Goal: Task Accomplishment & Management: Complete application form

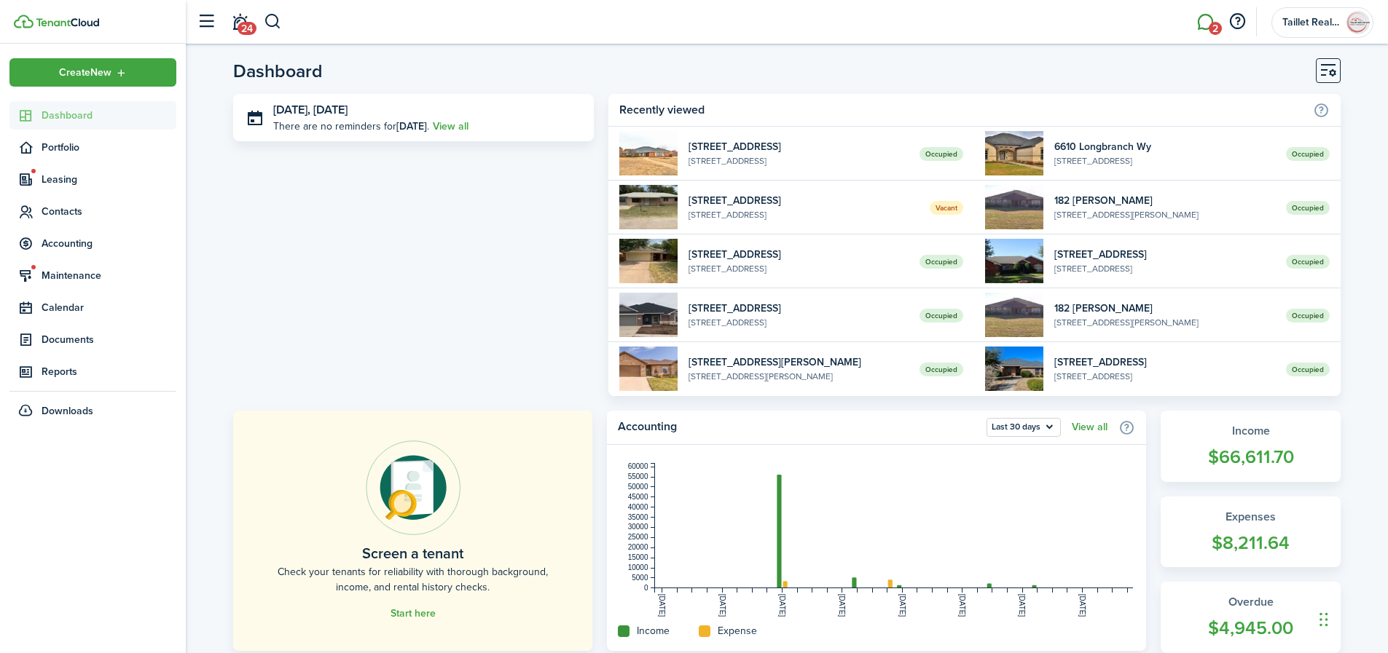
click at [1206, 33] on link "2" at bounding box center [1205, 22] width 28 height 37
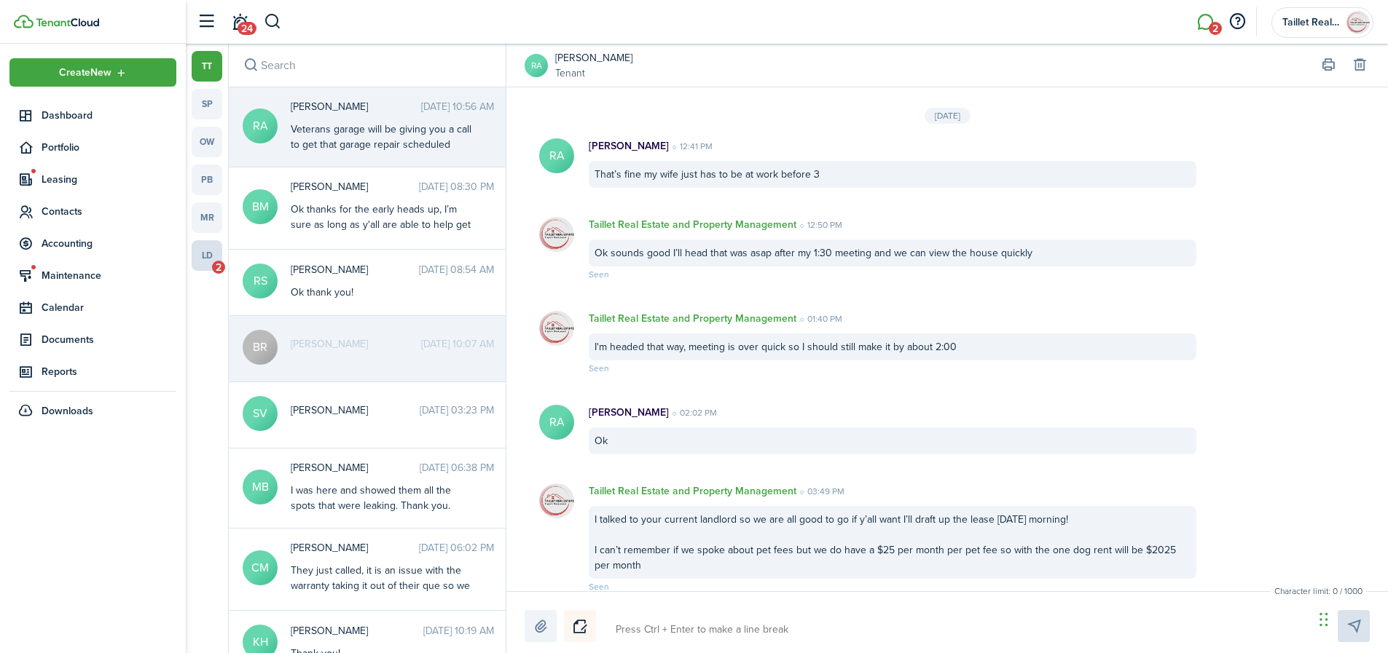
click at [207, 259] on link "ld 2" at bounding box center [207, 255] width 31 height 31
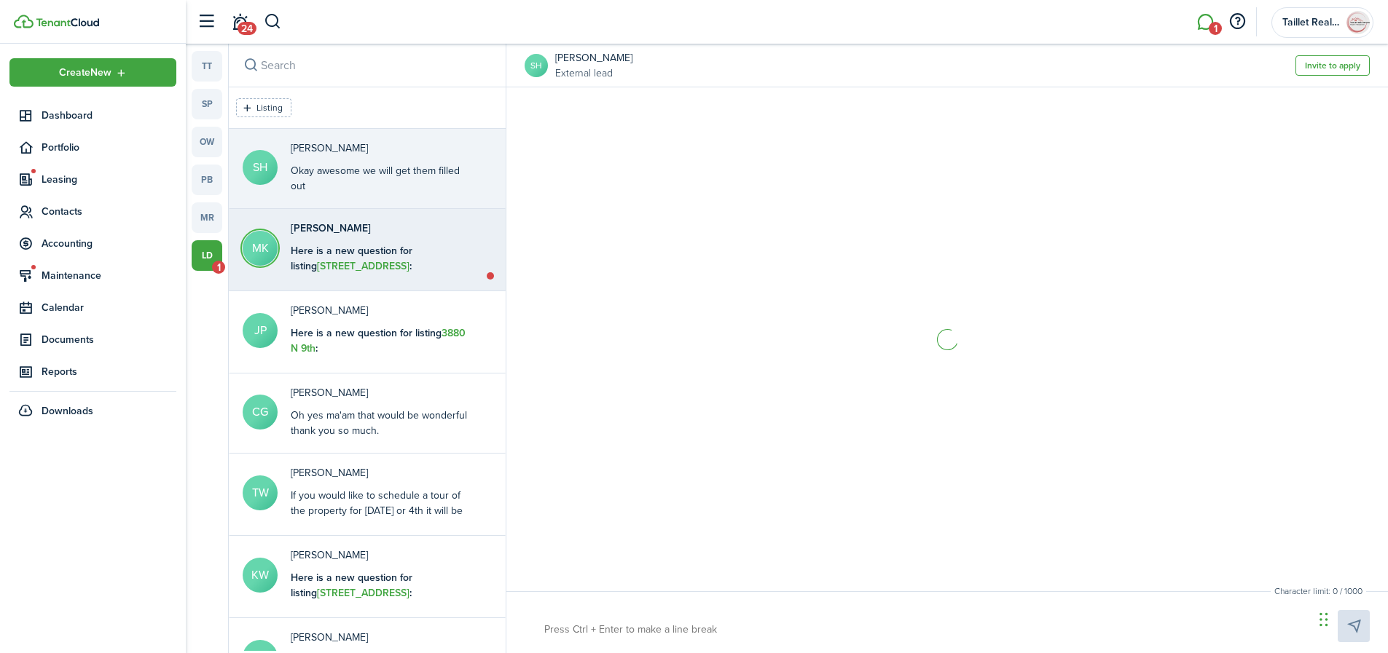
click at [360, 255] on b "Here is a new question for listing [STREET_ADDRESS] :" at bounding box center [352, 258] width 122 height 31
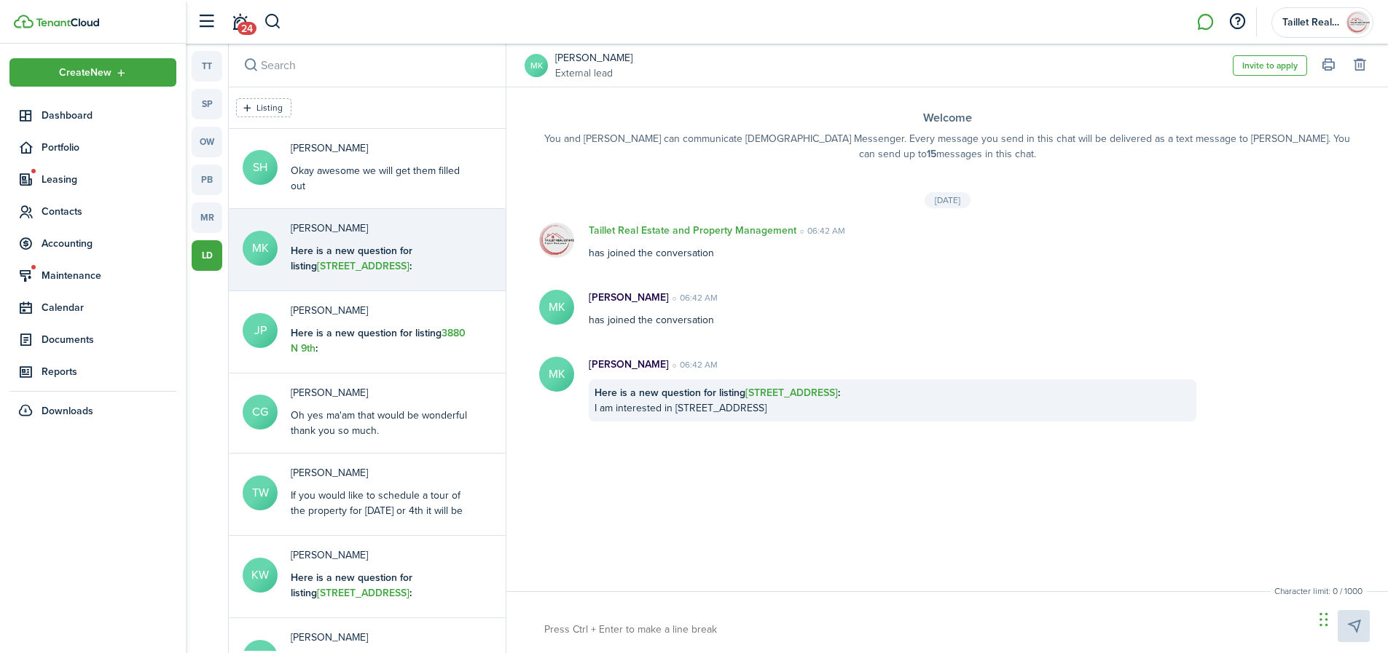
click at [662, 635] on textarea at bounding box center [923, 630] width 769 height 25
type textarea "W"
type textarea "Wo"
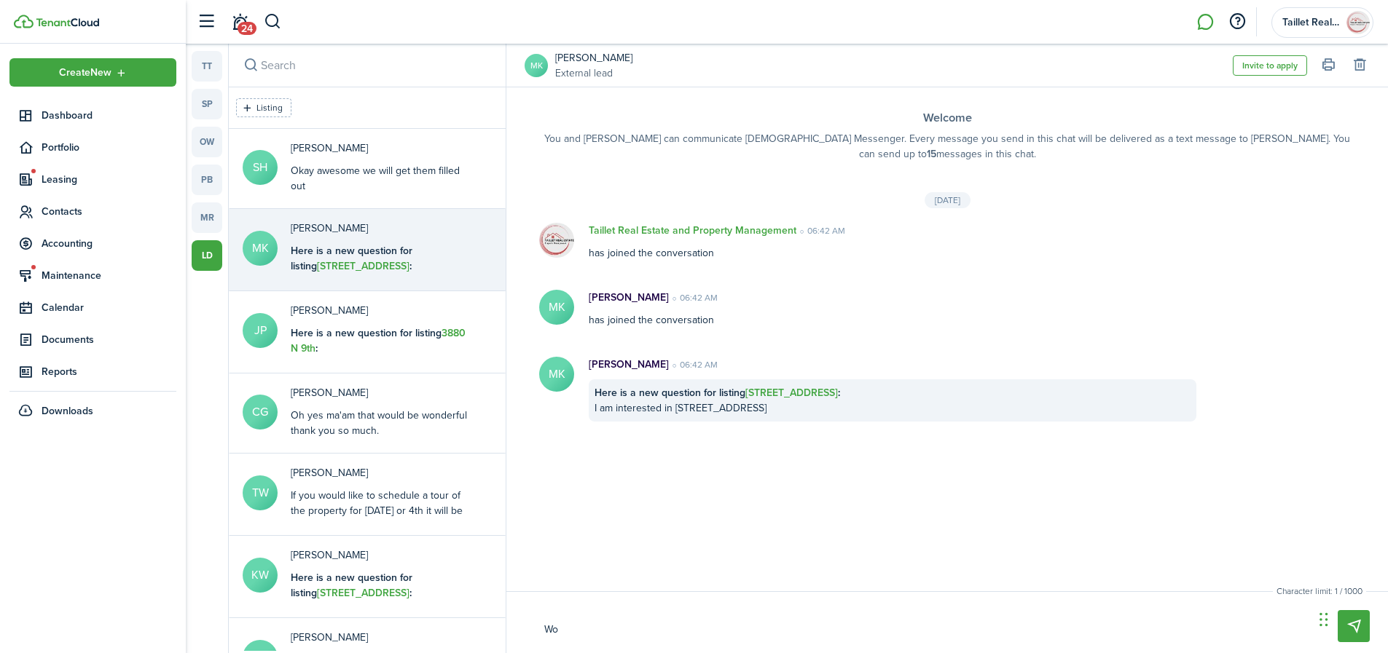
type textarea "Wou"
type textarea "Woul"
type textarea "Would"
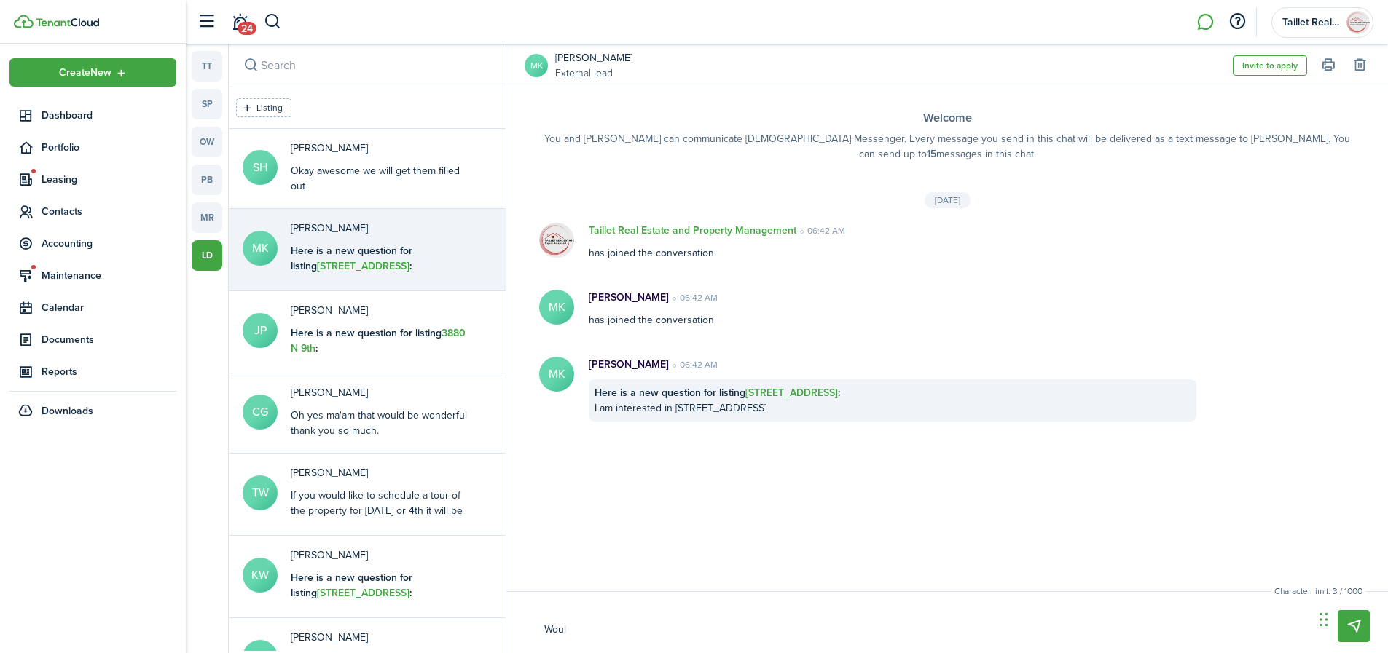
type textarea "Would"
type textarea "Would y"
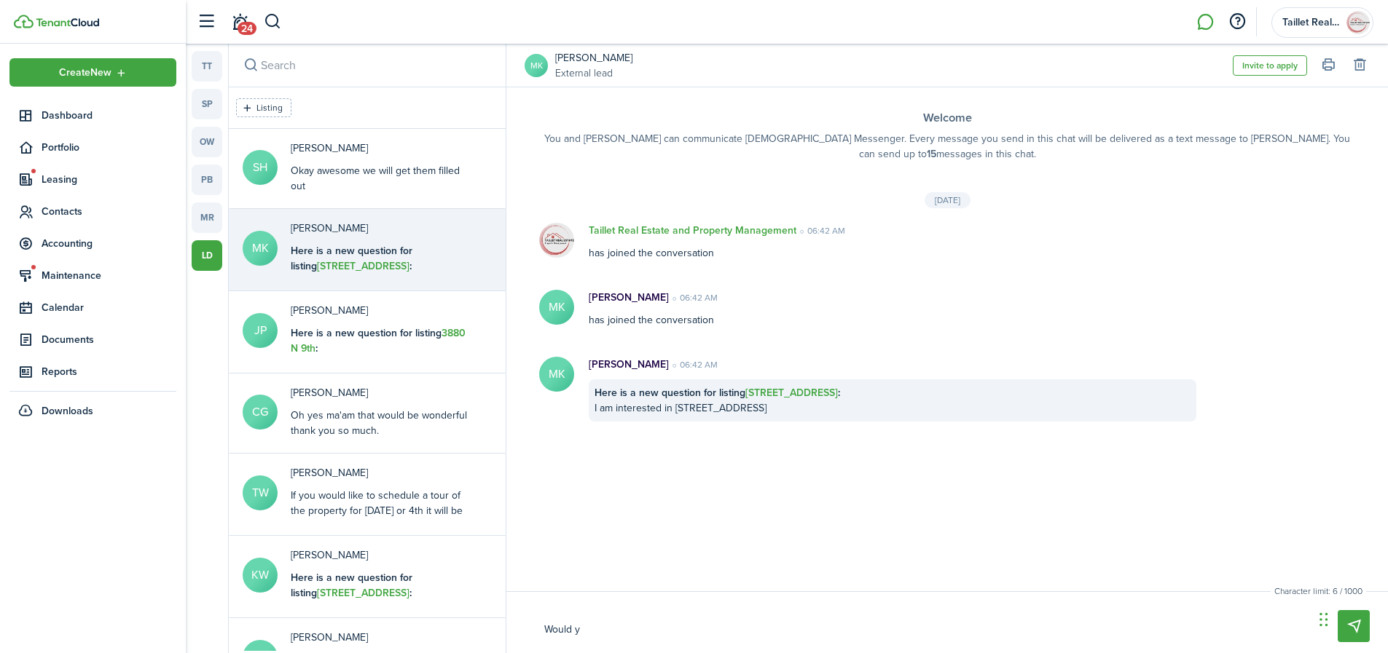
type textarea "Would yo"
type textarea "Would you"
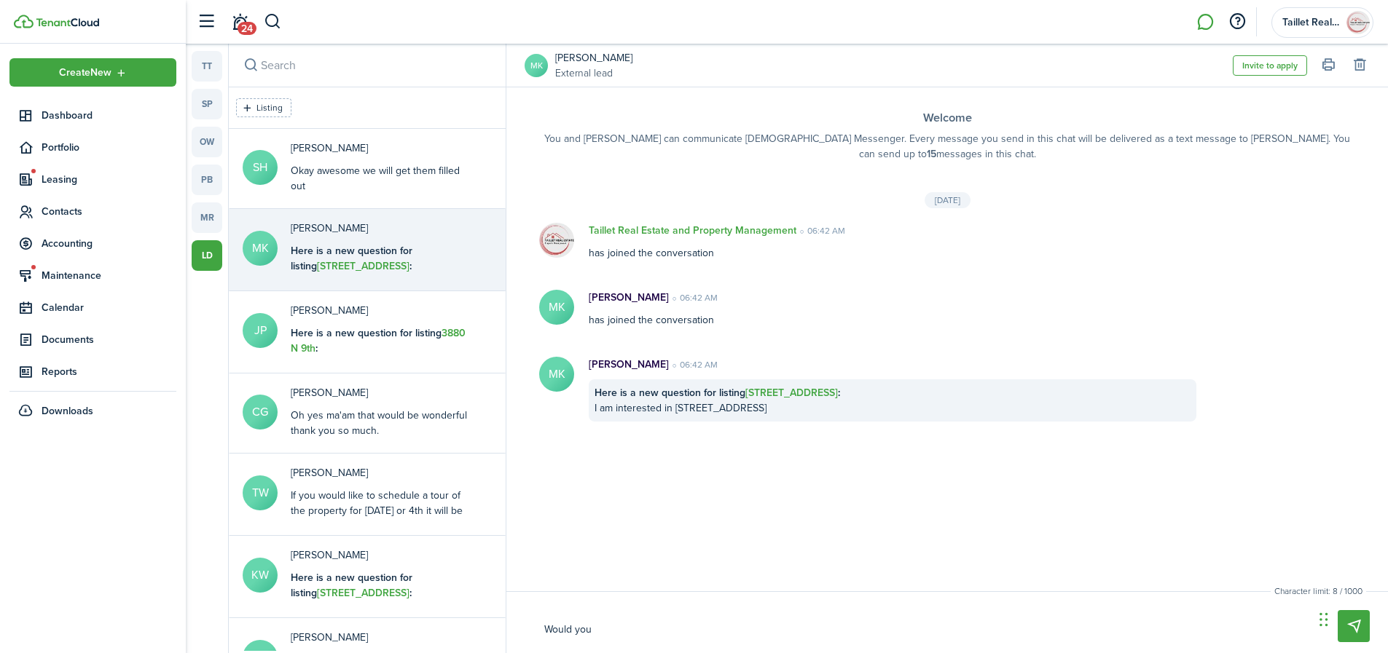
type textarea "Would you"
type textarea "Would you l"
type textarea "Would you li"
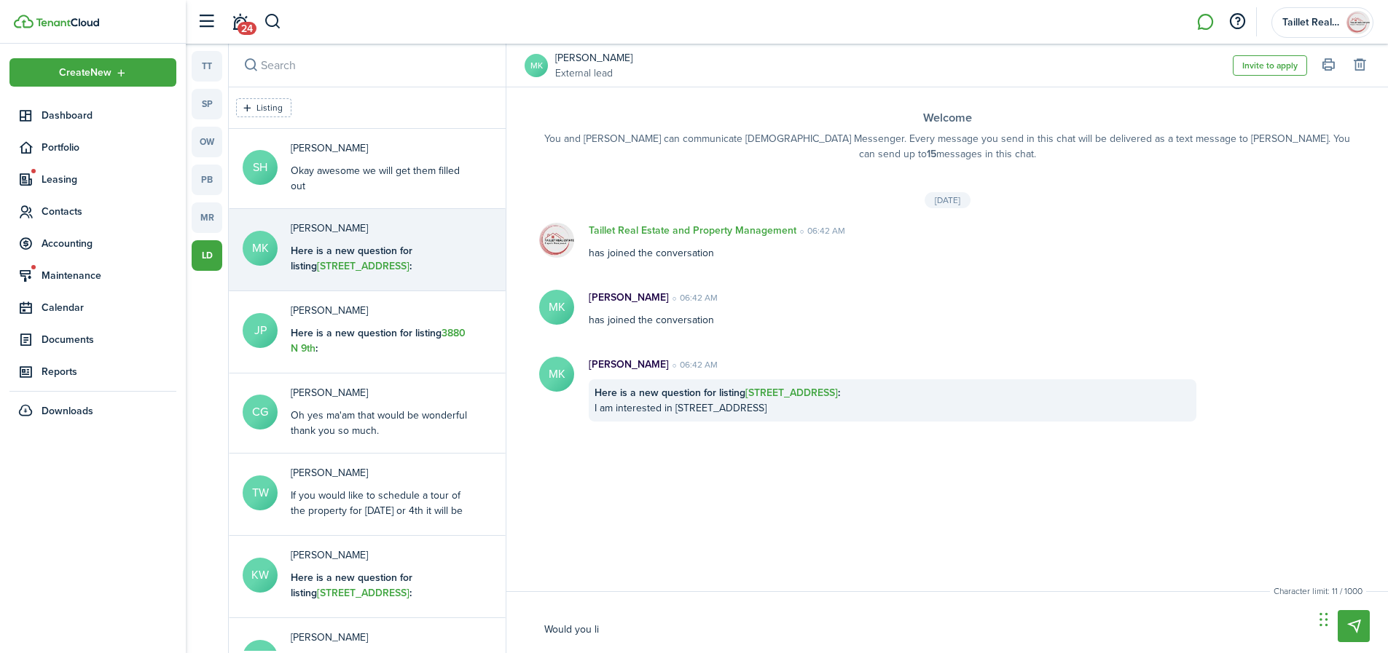
type textarea "Would you lik"
type textarea "Would you like"
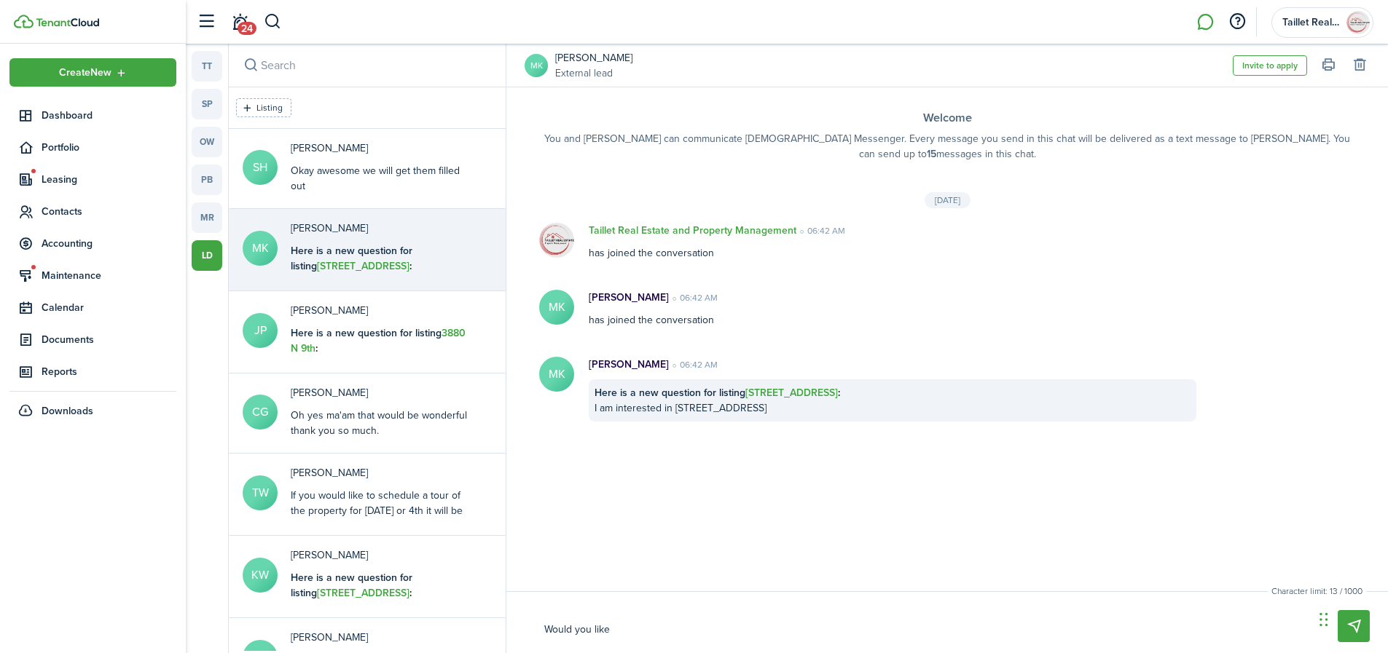
type textarea "Would you like"
type textarea "Would you like t"
type textarea "Would you like to"
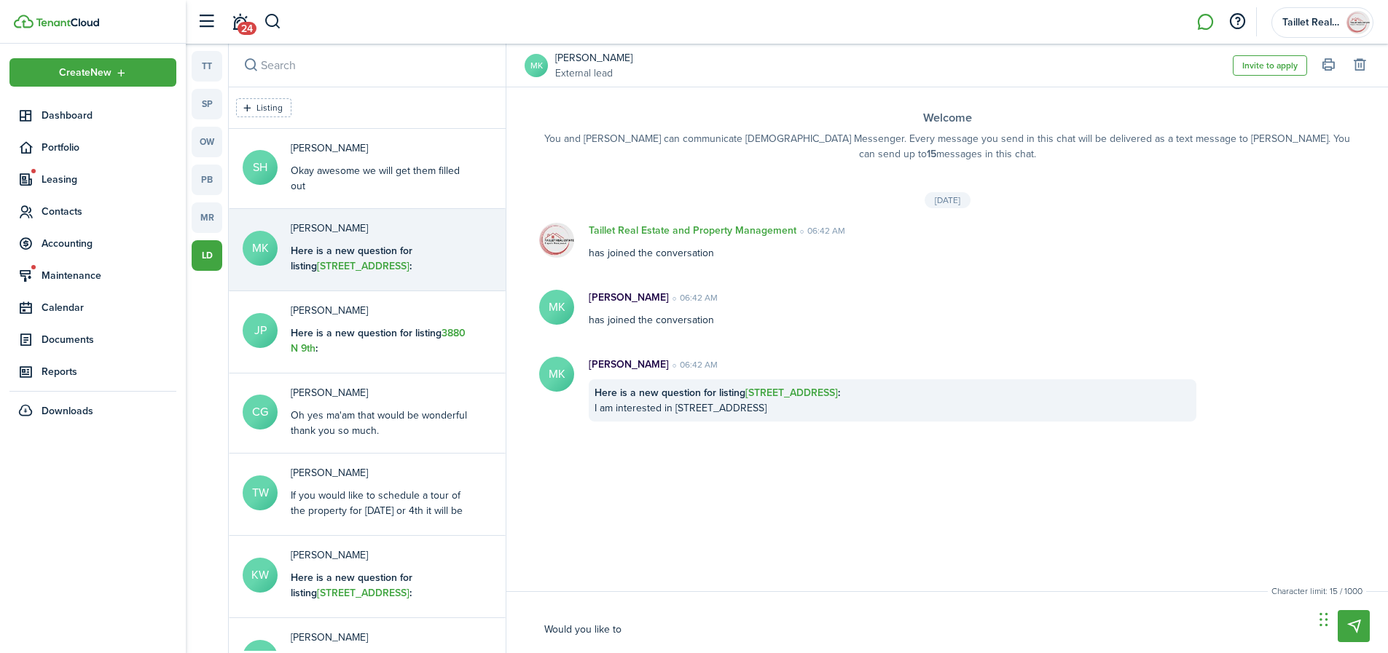
type textarea "Would you like to"
type textarea "Would you like to s"
type textarea "Would you like to sc"
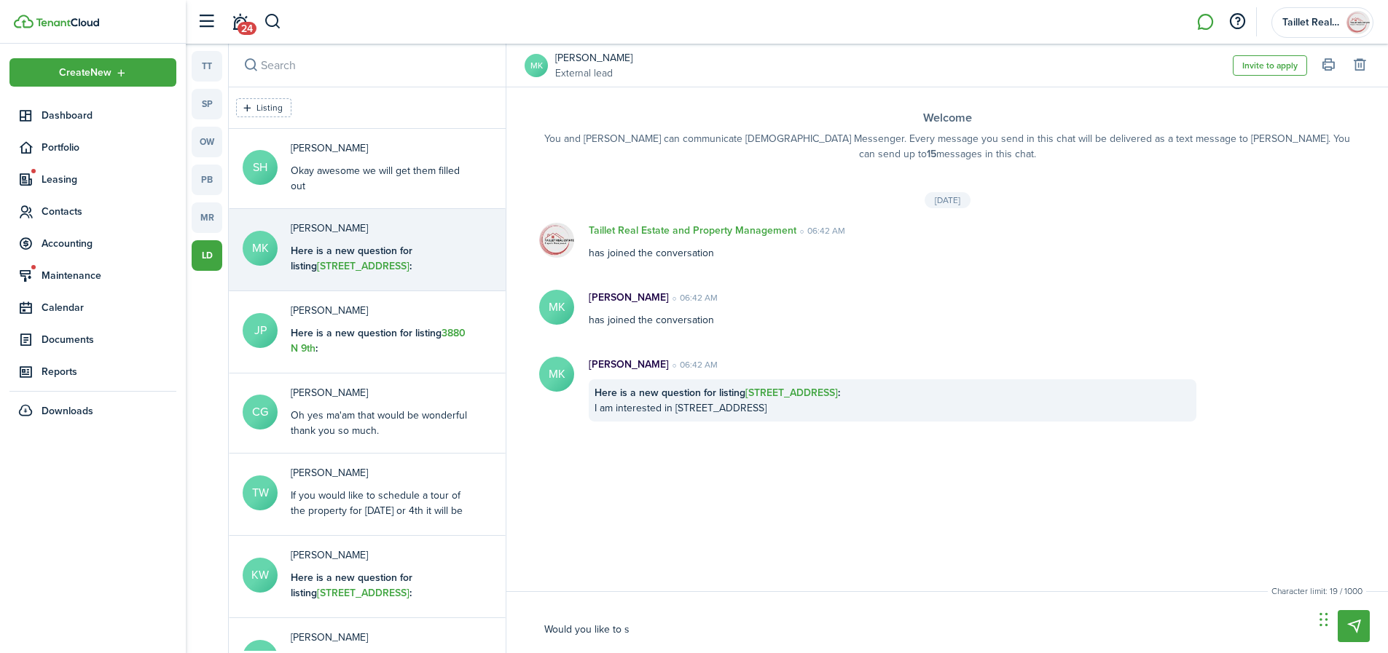
type textarea "Would you like to sc"
type textarea "Would you like to sch"
type textarea "Would you like to sche"
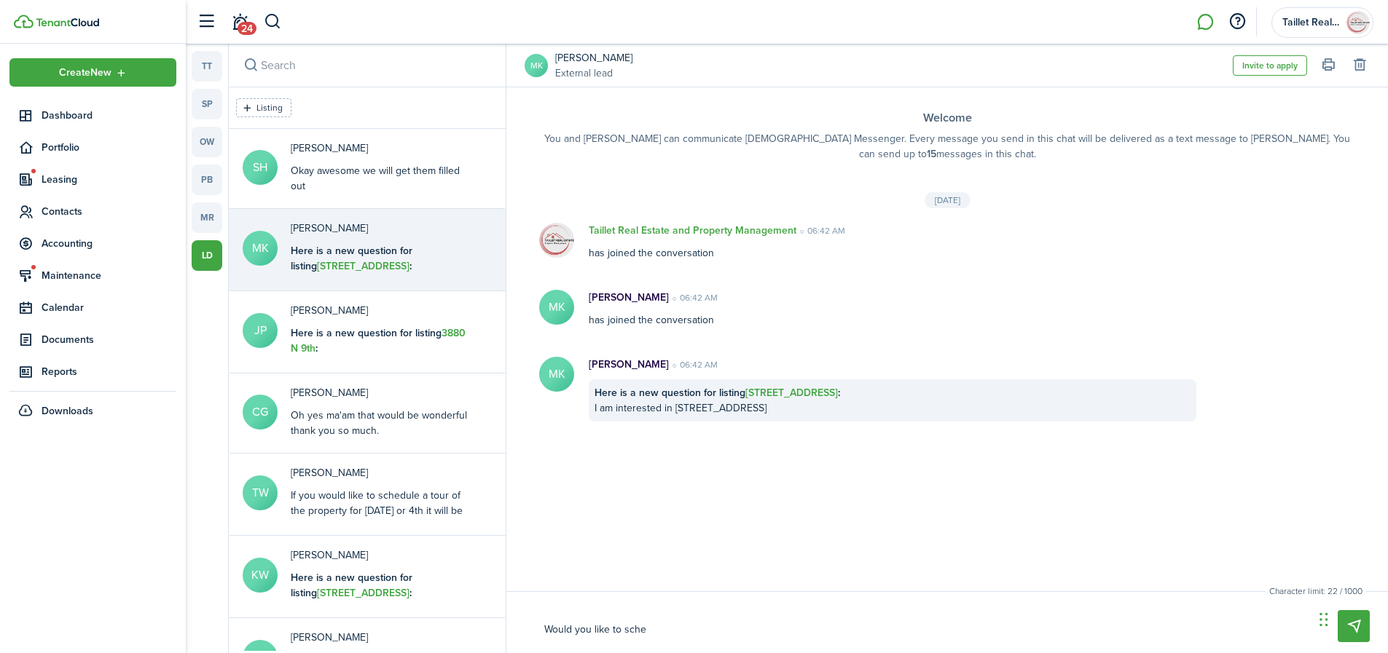
type textarea "Would you like to sched"
type textarea "Would you like to schedu"
type textarea "Would you like to schedul"
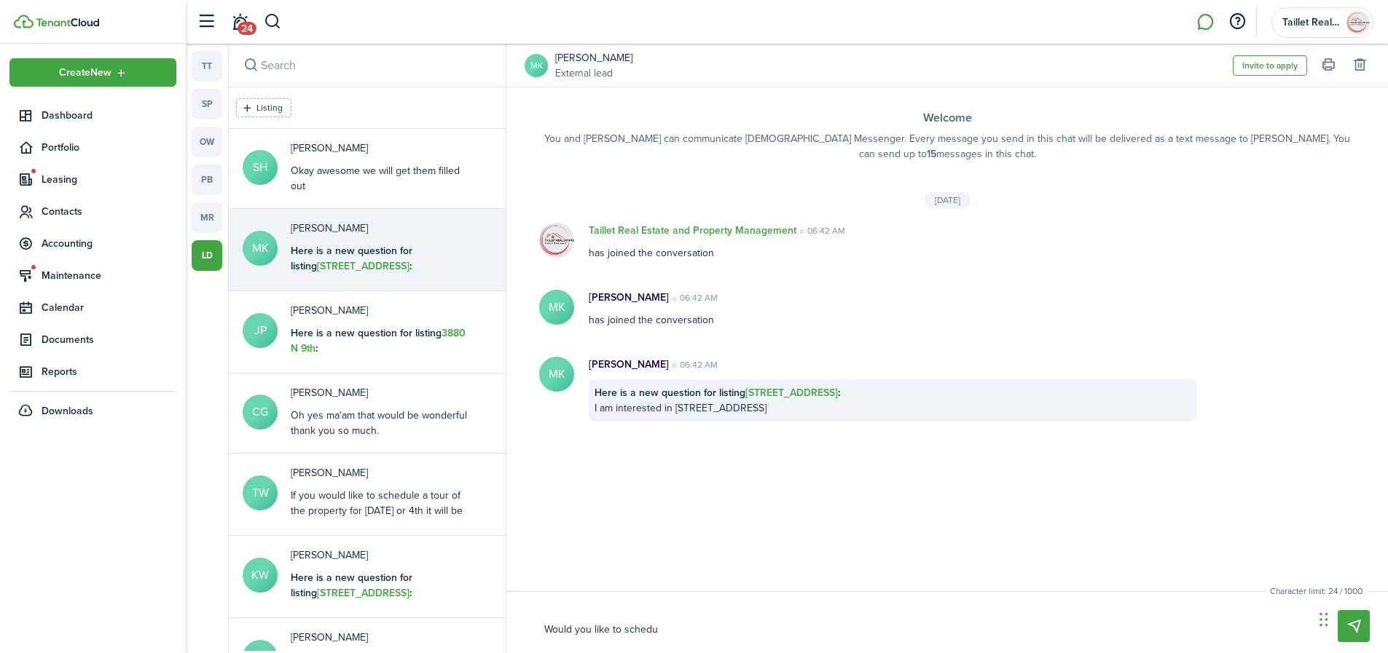
type textarea "Would you like to schedul"
type textarea "Would you like to schedule"
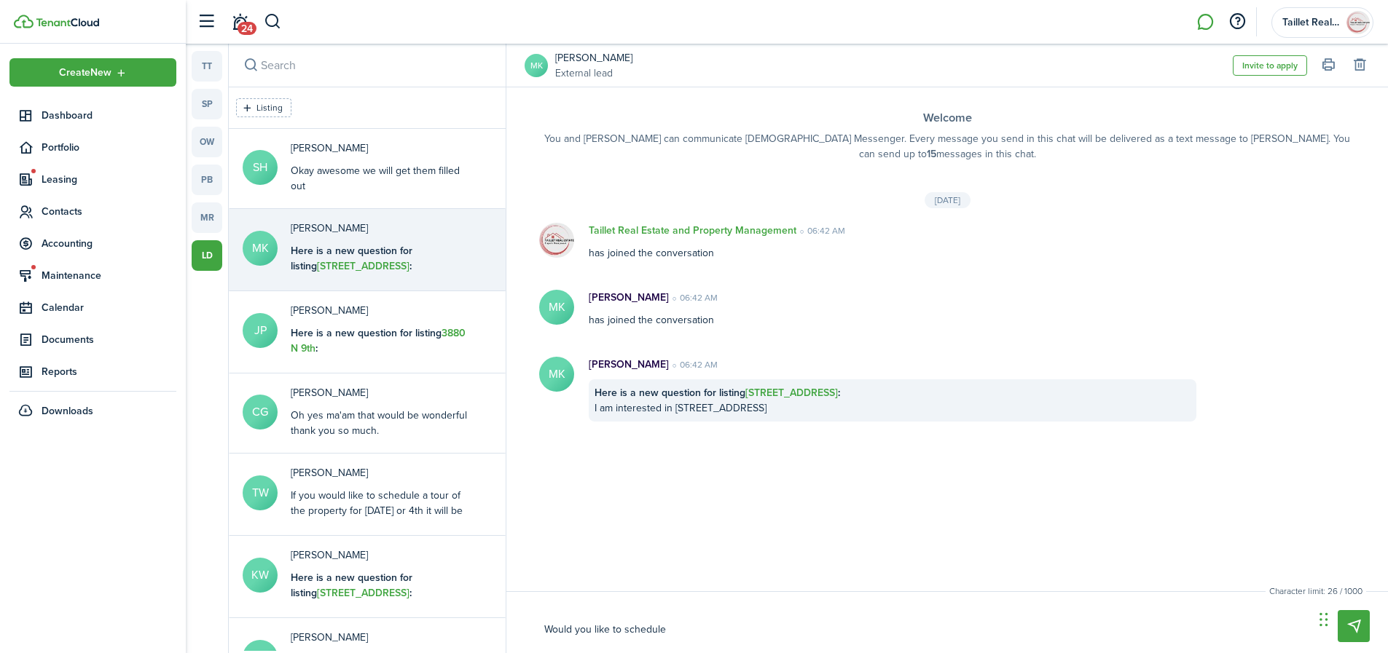
type textarea "Would you like to schedule a"
type textarea "Would you like to schedule a t"
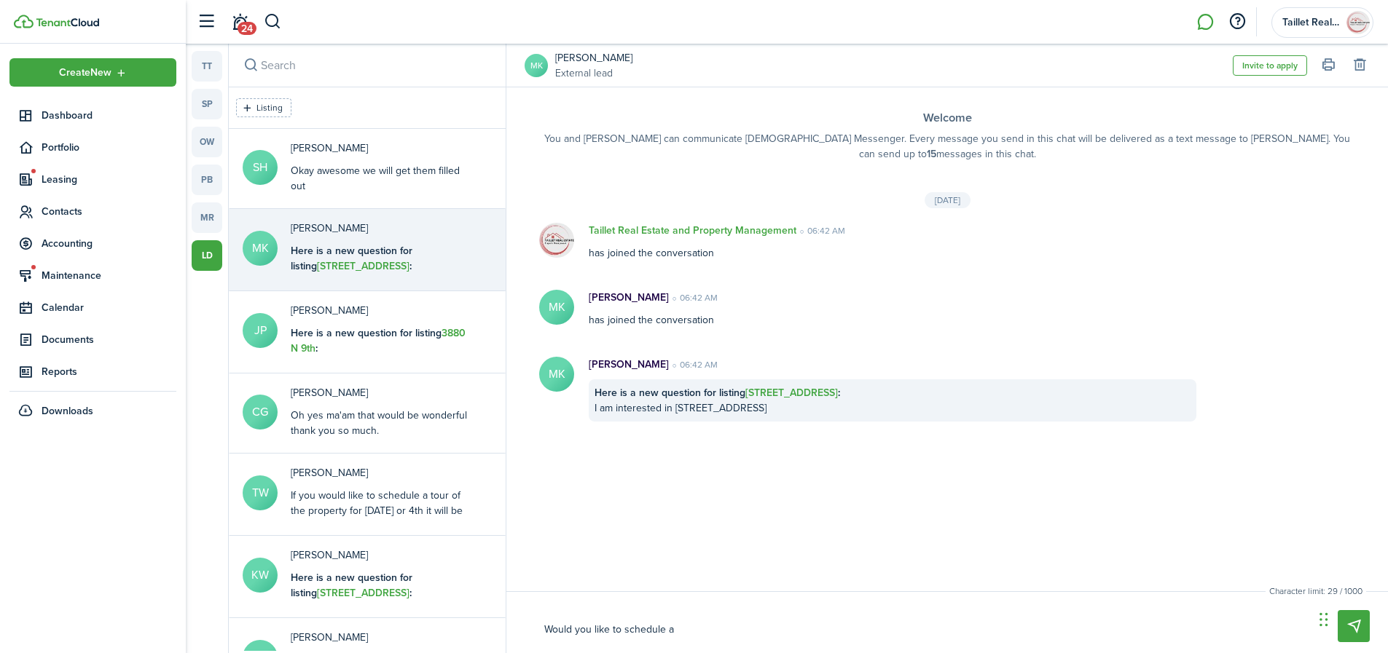
type textarea "Would you like to schedule a t"
type textarea "Would you like to schedule a to"
type textarea "Would you like to schedule a tou"
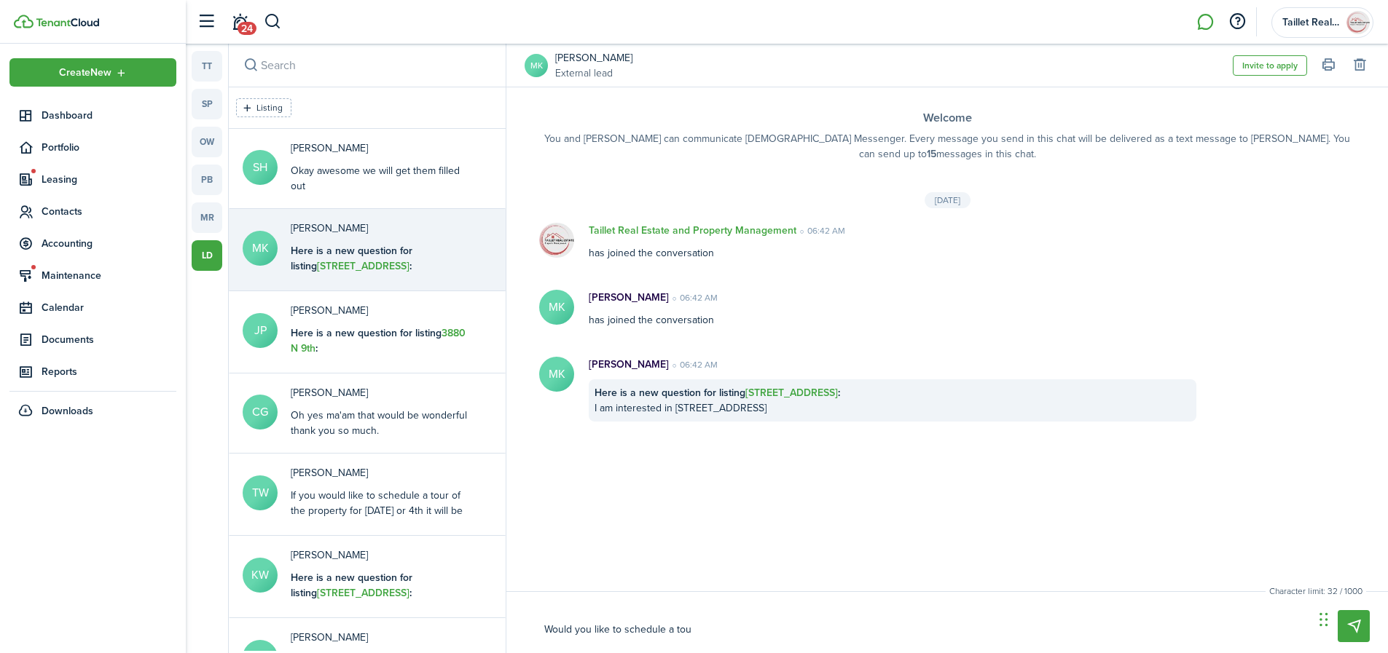
type textarea "Would you like to schedule a tour"
type textarea "Would you like to schedule a tour s"
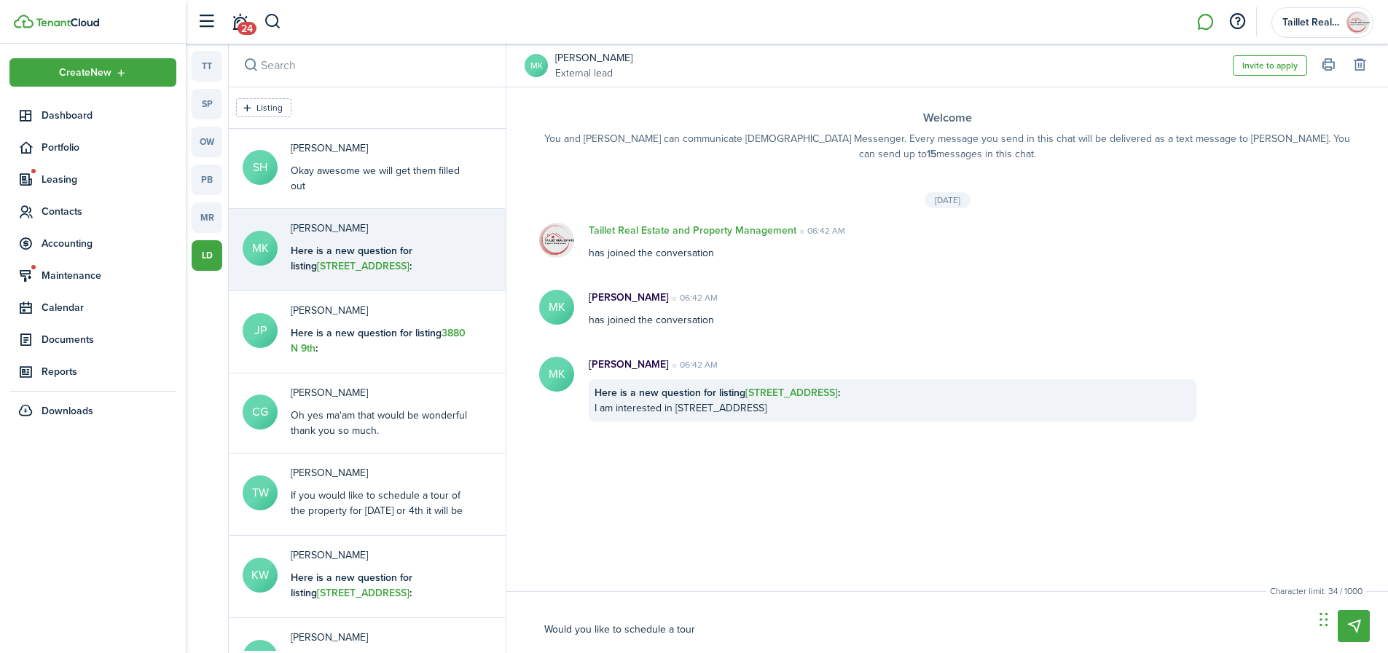
type textarea "Would you like to schedule a tour s"
type textarea "Would you like to schedule a tour so"
type textarea "Would you like to schedule a tour [PERSON_NAME]"
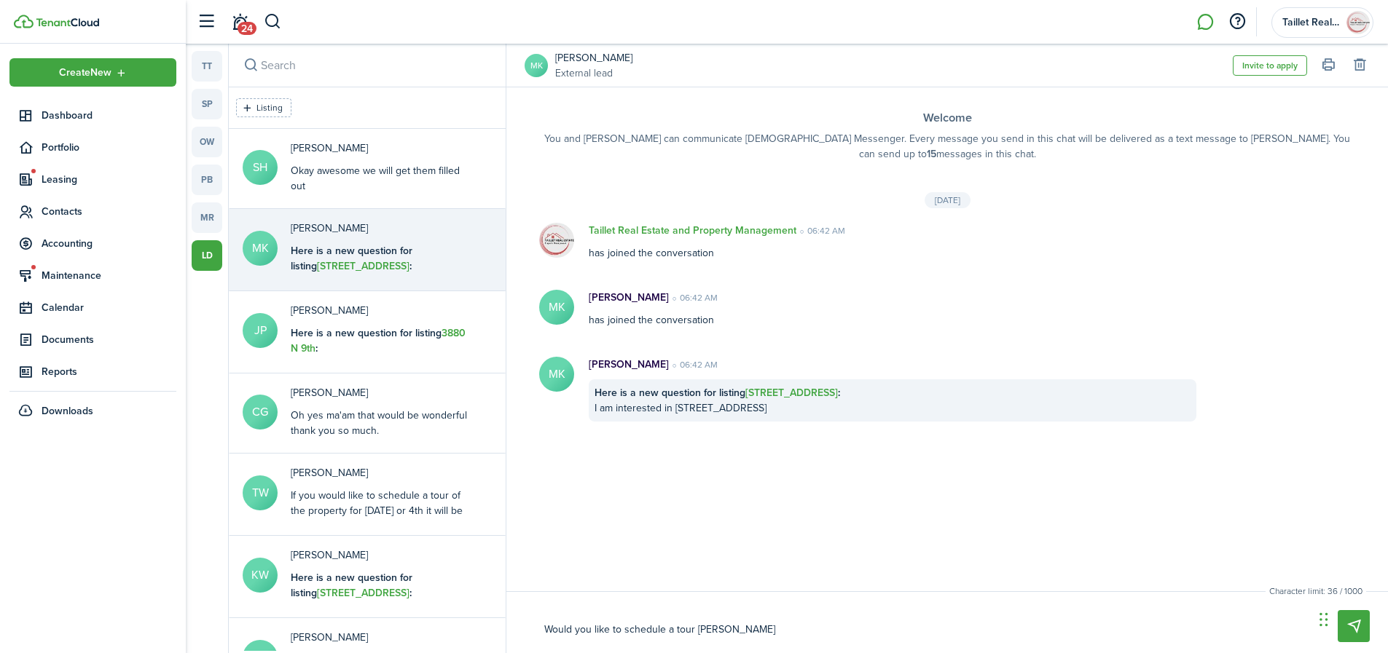
type textarea "Would you like to schedule a tour soon"
type textarea "Would you like to schedule a tour soon?"
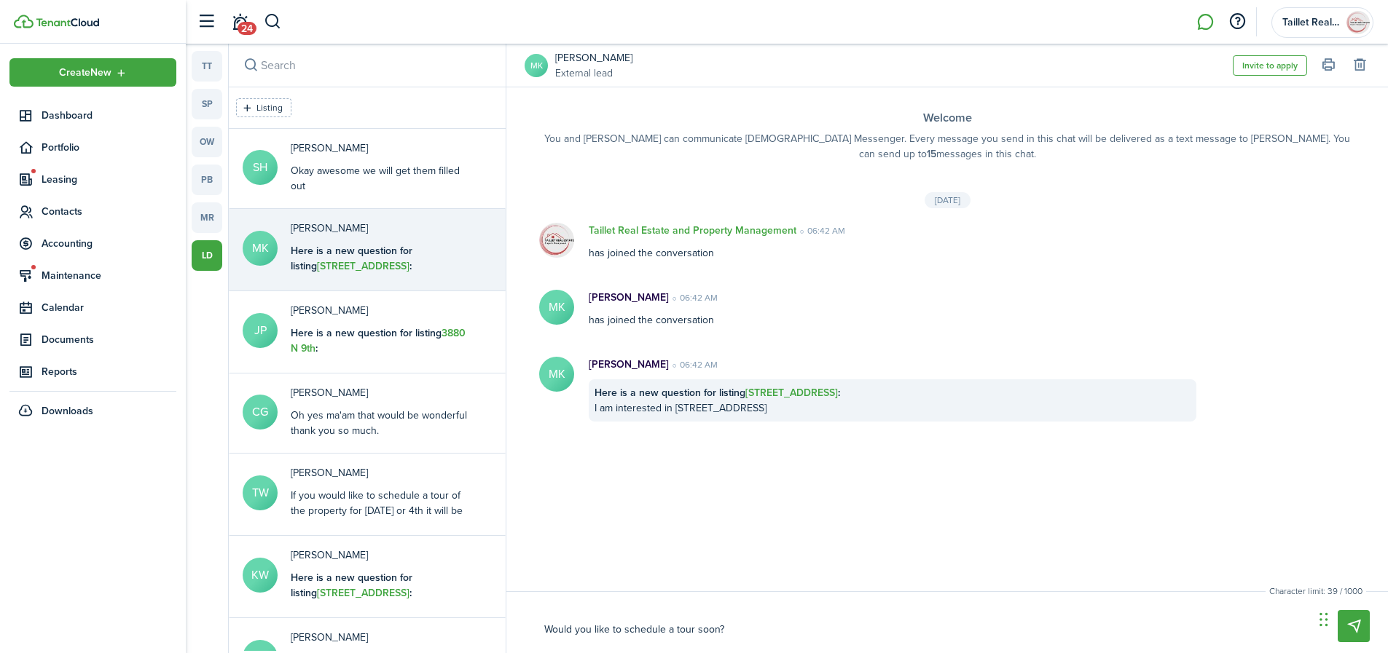
type textarea "Would you like to schedule a tour soon?"
type textarea "Would you like to schedule a tour soon? I"
type textarea "Would you like to schedule a tour soon?"
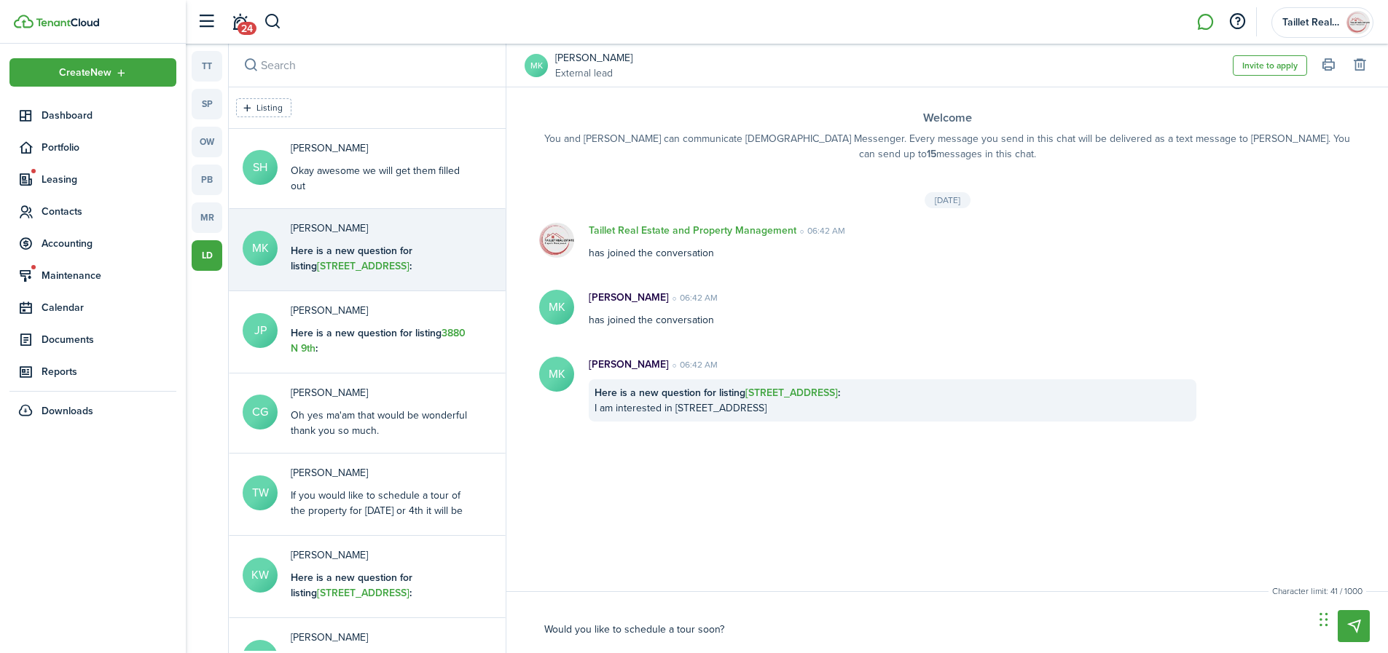
type textarea "Would you like to schedule a tour soon? W"
type textarea "Would you like to schedule a tour soon? We"
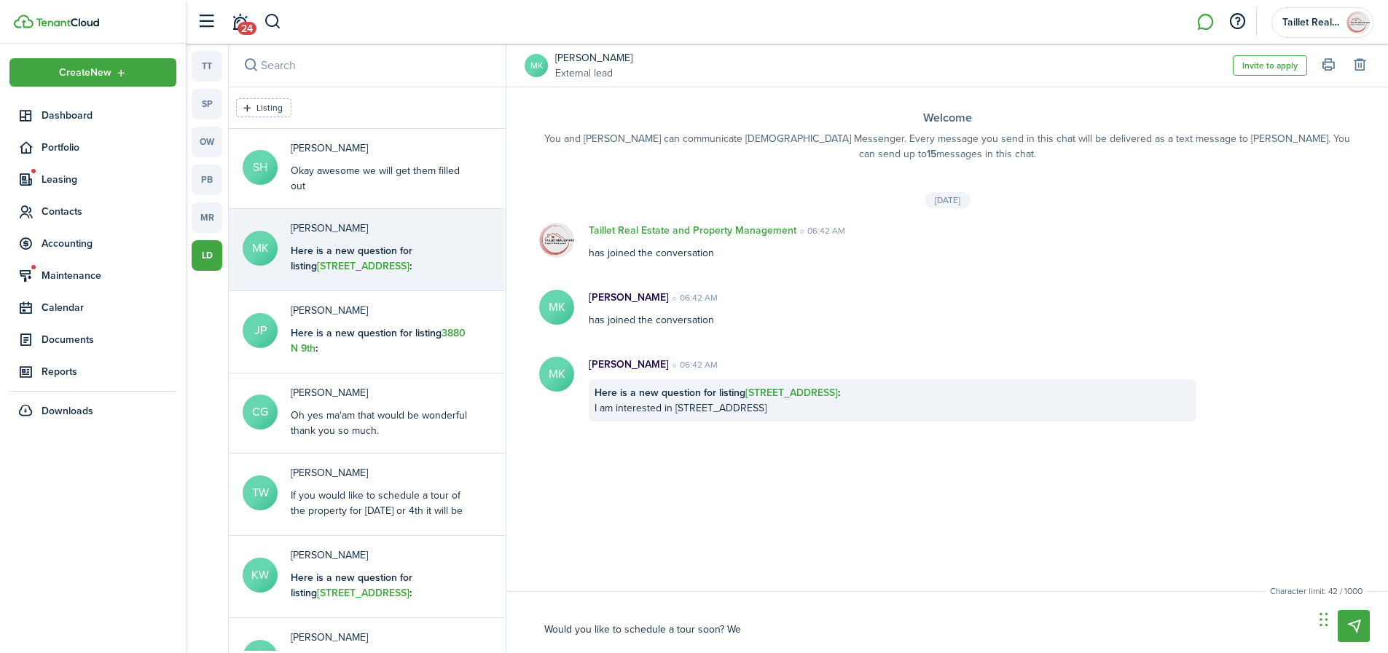
type textarea "Would you like to schedule a tour soon? We"
type textarea "Would you like to schedule a tour soon? We h"
type textarea "Would you like to schedule a tour soon? We ha"
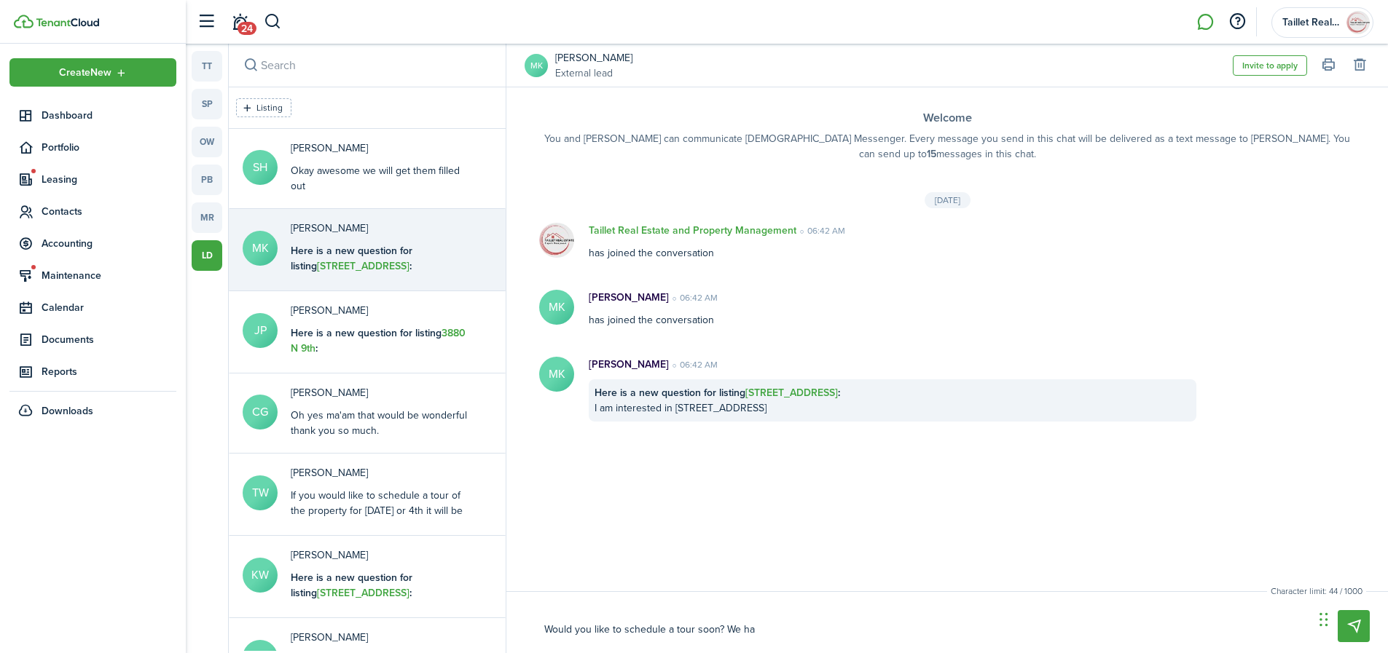
type textarea "Would you like to schedule a tour soon? We hav"
type textarea "Would you like to schedule a tour soon? We have"
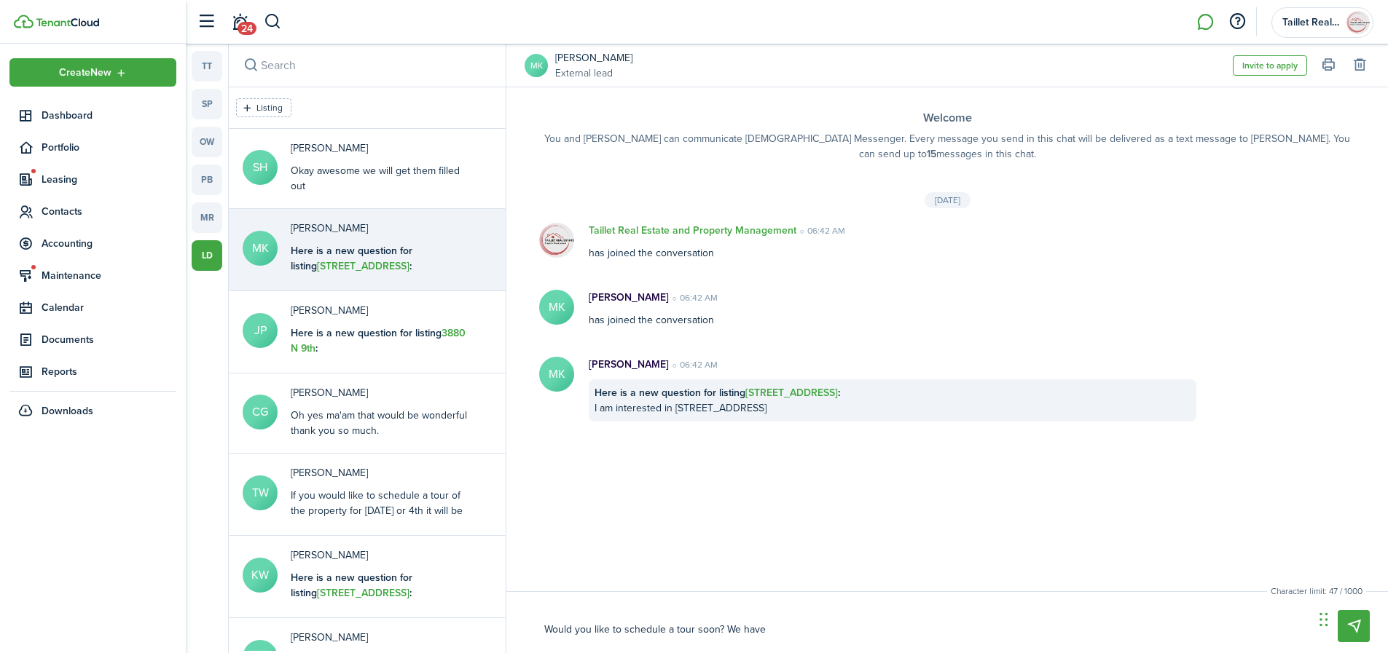
type textarea "Would you like to schedule a tour soon? We have"
type textarea "Would you like to schedule a tour soon? We have a"
type textarea "Would you like to schedule a tour soon? We have av"
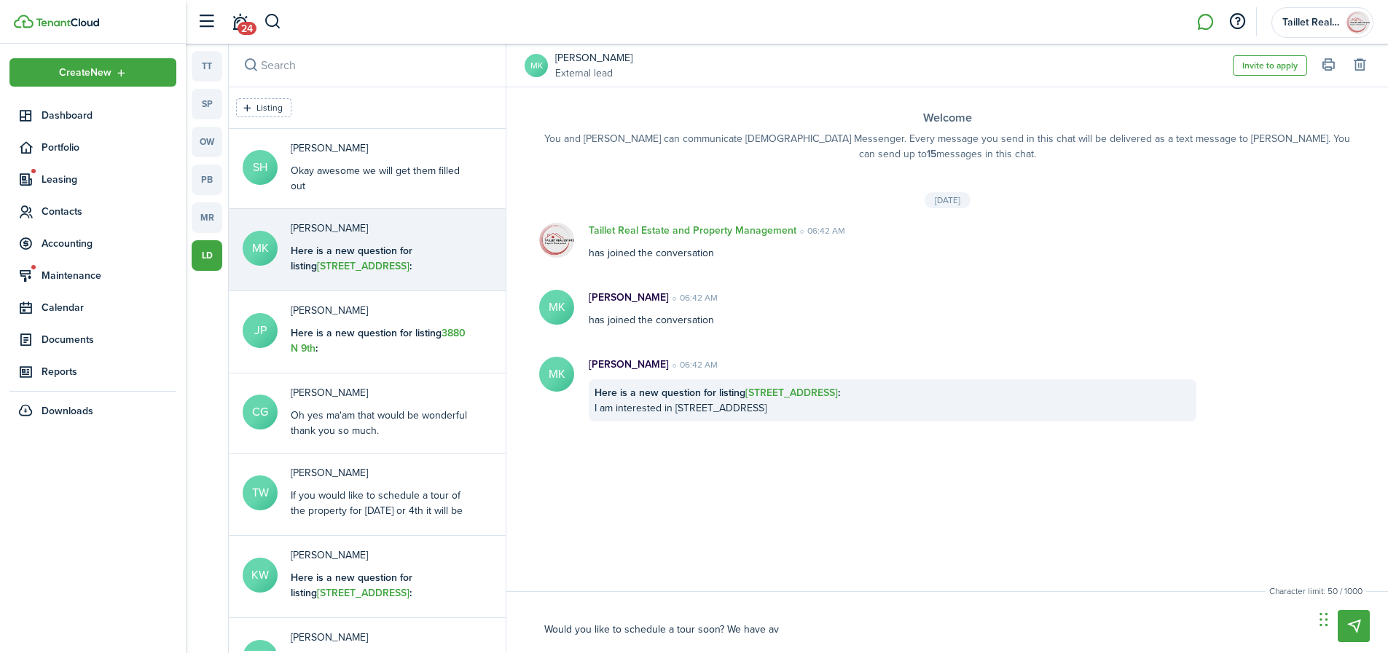
type textarea "Would you like to schedule a tour soon? We have ava"
type textarea "Would you like to schedule a tour soon? We have avai"
type textarea "Would you like to schedule a tour soon? We have avail"
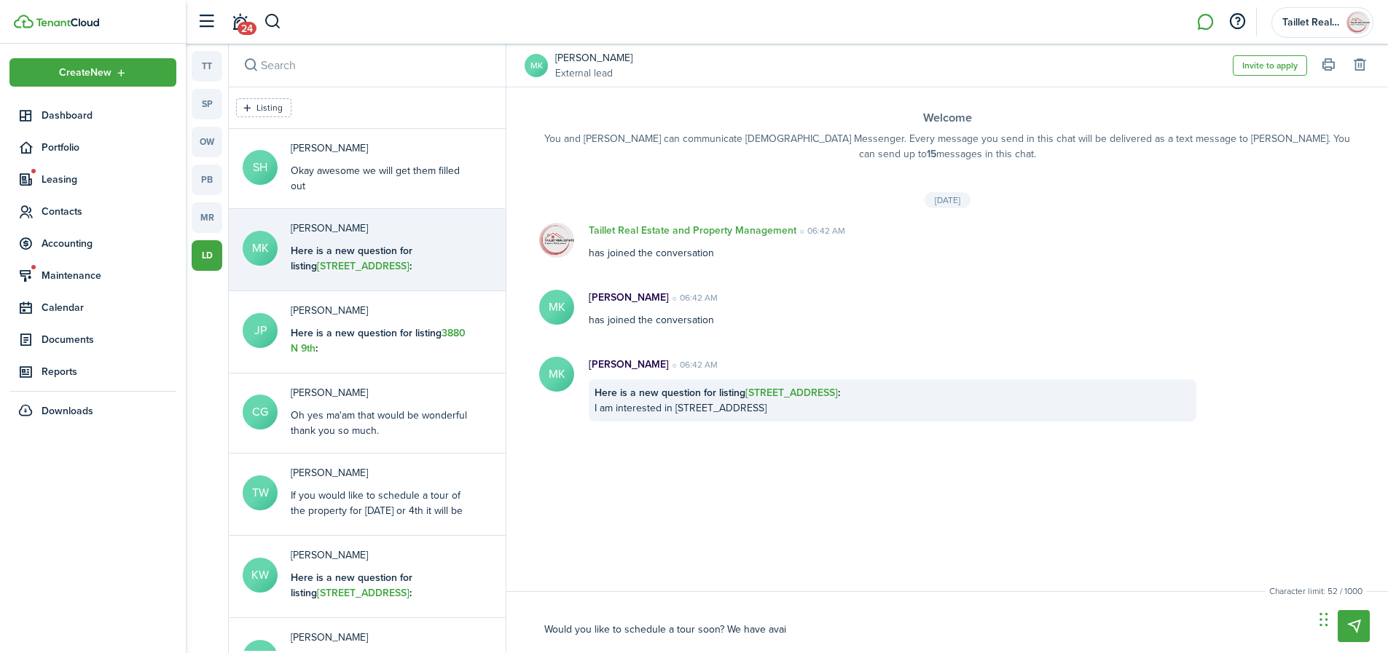
type textarea "Would you like to schedule a tour soon? We have avail"
type textarea "Would you like to schedule a tour soon? We have availa"
type textarea "Would you like to schedule a tour soon? We have availab"
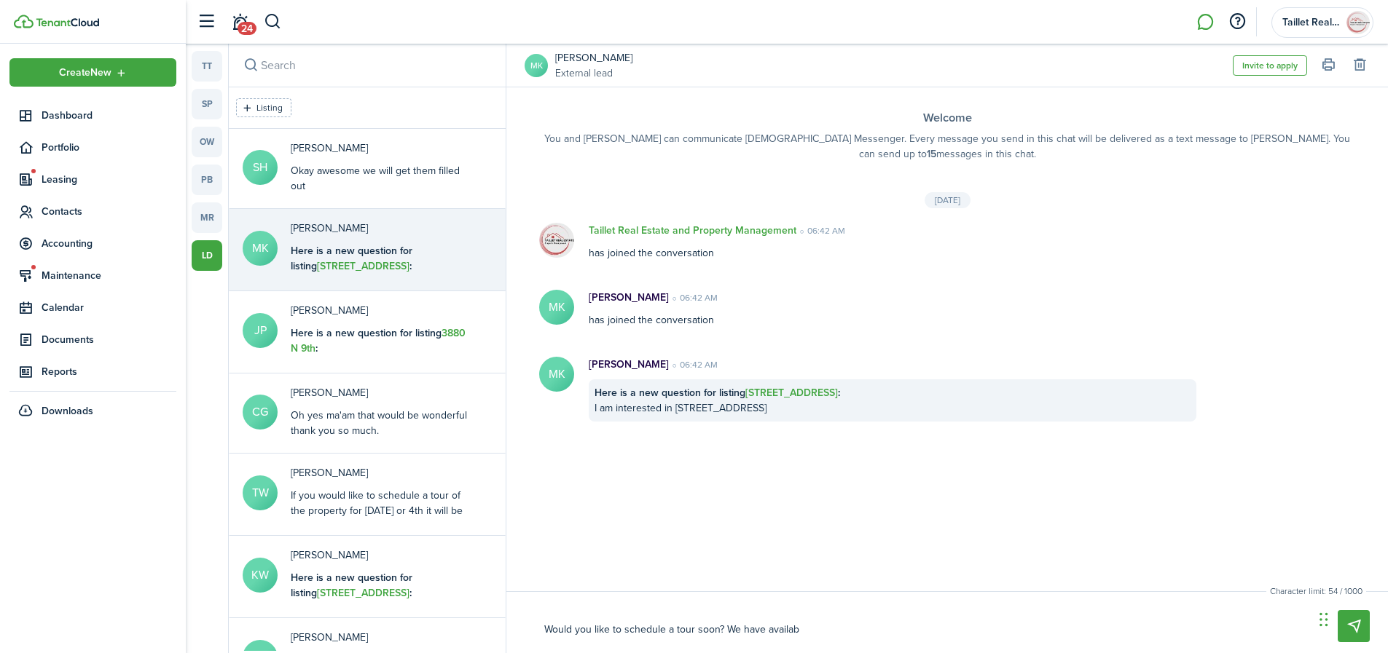
type textarea "Would you like to schedule a tour soon? We have availabl"
type textarea "Would you like to schedule a tour soon? We have availabli"
type textarea "Would you like to schedule a tour soon? We have availablit"
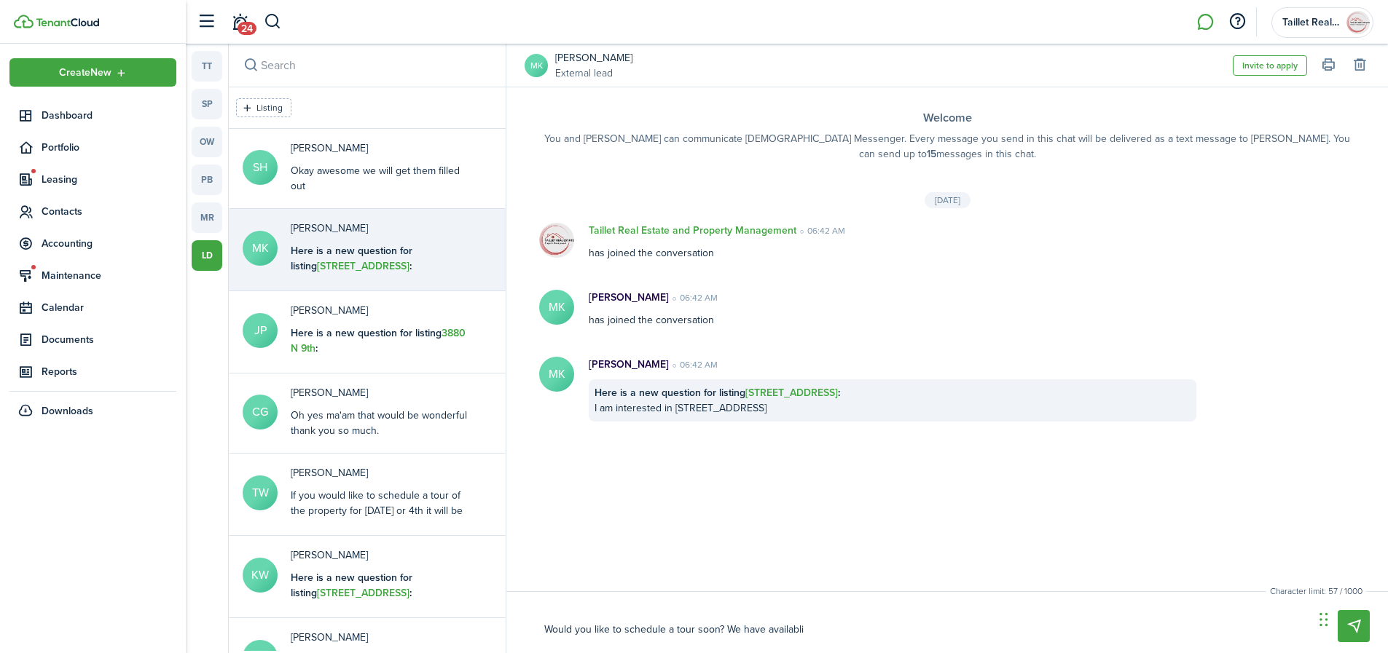
type textarea "Would you like to schedule a tour soon? We have availablit"
type textarea "Would you like to schedule a tour soon? We have availablity"
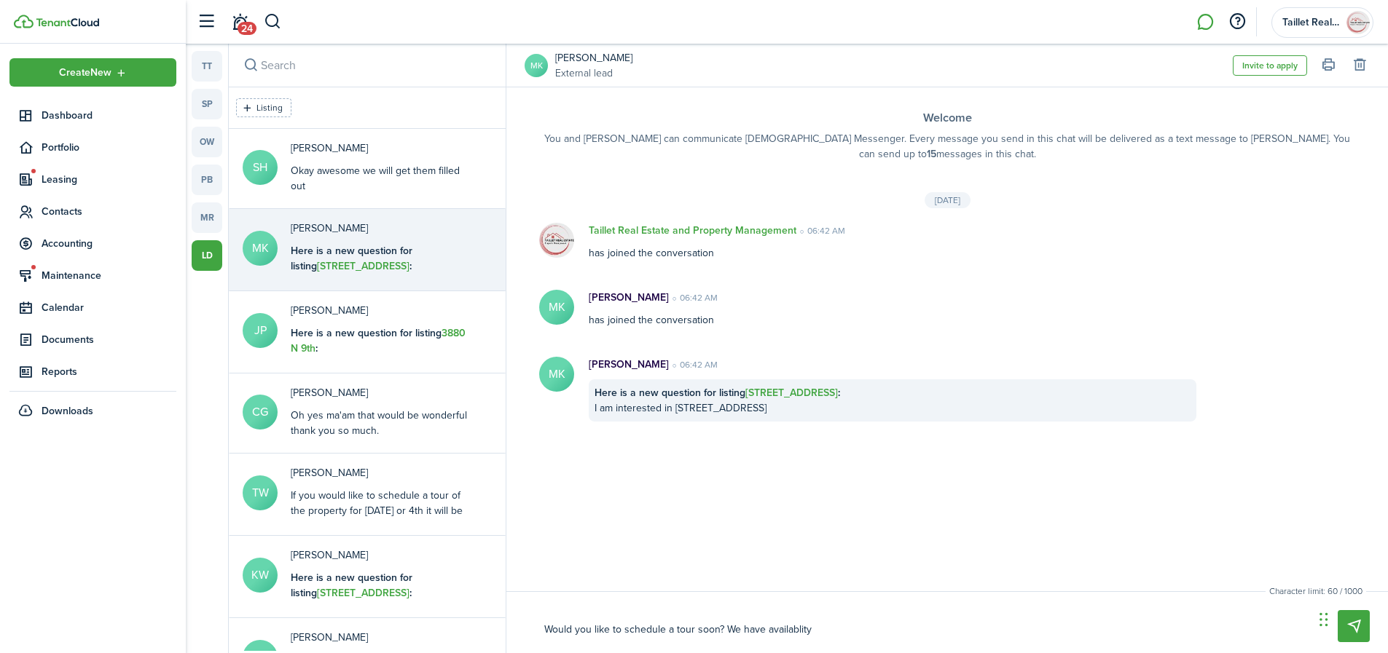
type textarea "Would you like to schedule a tour soon? We have availability"
type textarea "Would you like to schedule a tour soon? We have availability t"
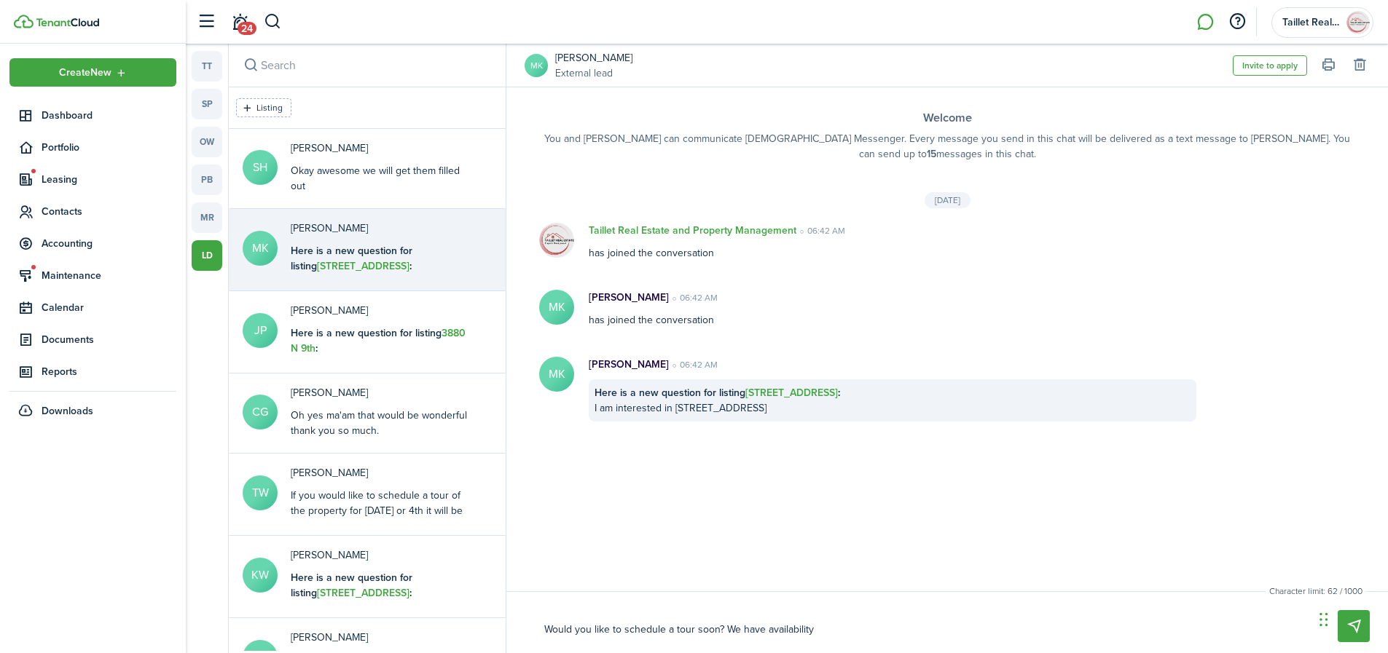
type textarea "Would you like to schedule a tour soon? We have availability t"
type textarea "Would you like to schedule a tour soon? We have availability to"
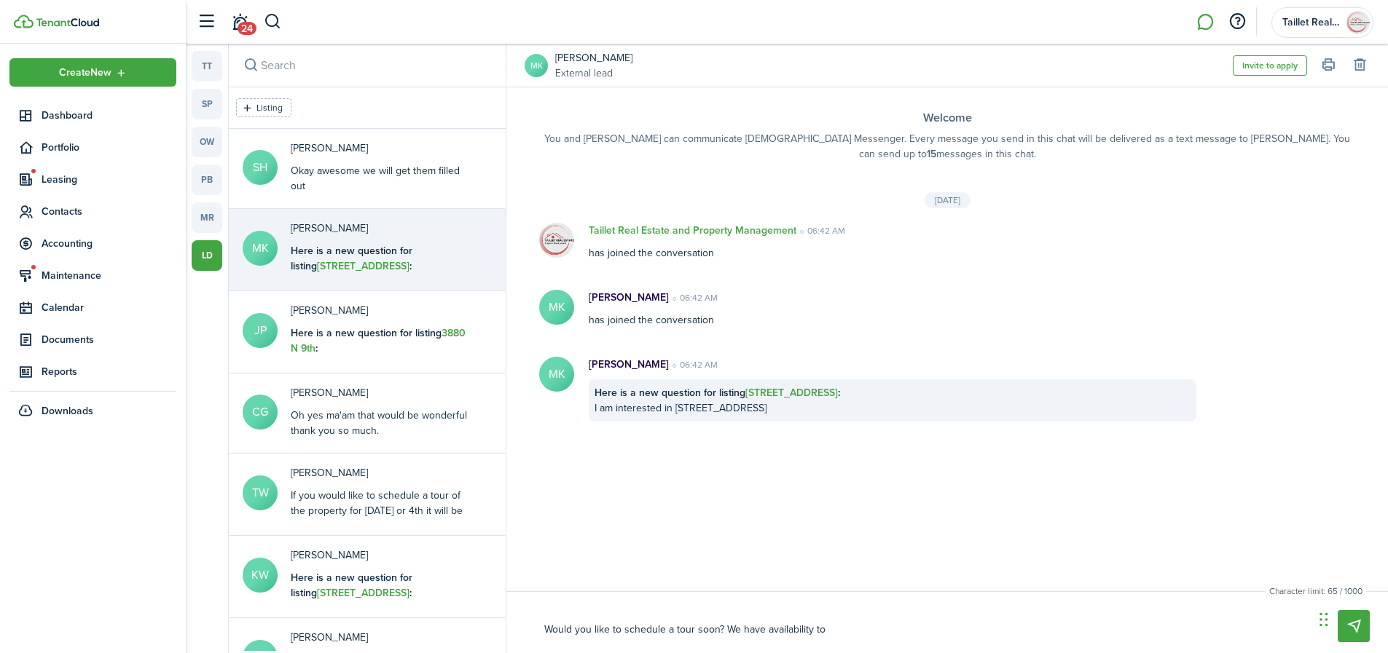
type textarea "Would you like to schedule a tour soon? We have availability to s"
type textarea "Would you like to schedule a tour soon? We have availability to sh"
type textarea "Would you like to schedule a tour soon? We have availability to sho"
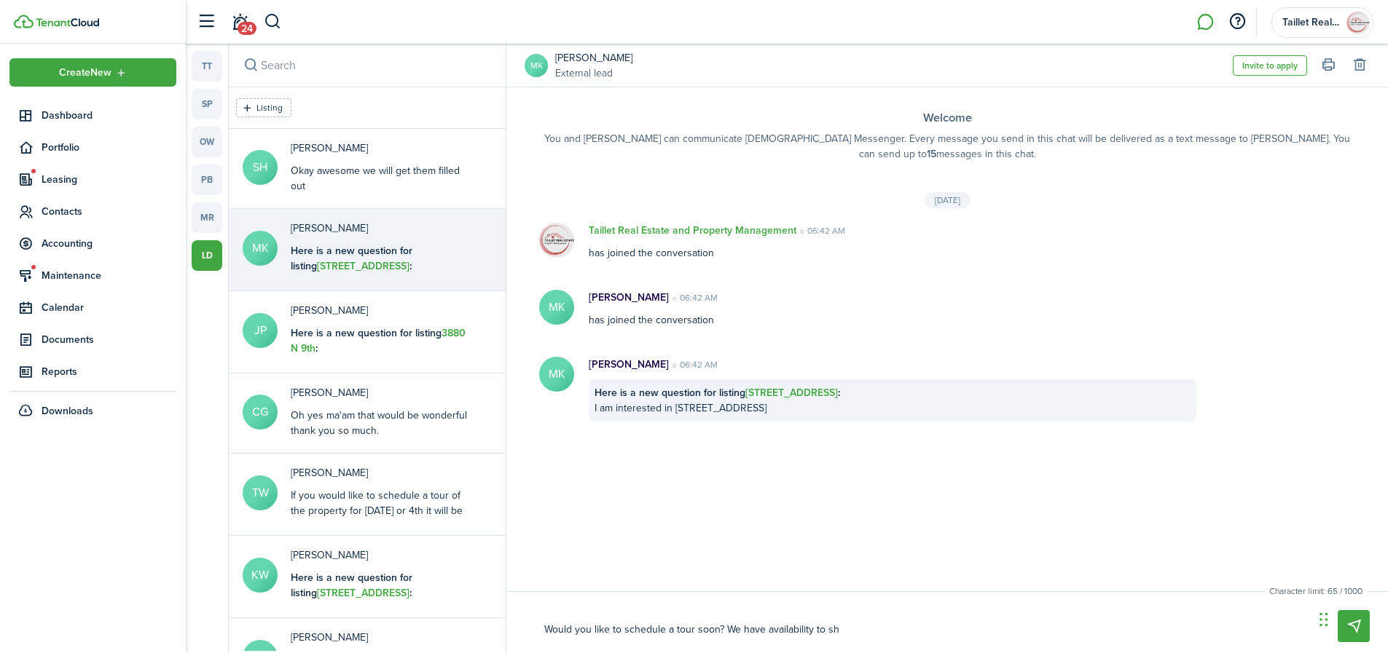
type textarea "Would you like to schedule a tour soon? We have availability to sho"
type textarea "Would you like to schedule a tour soon? We have availability to show"
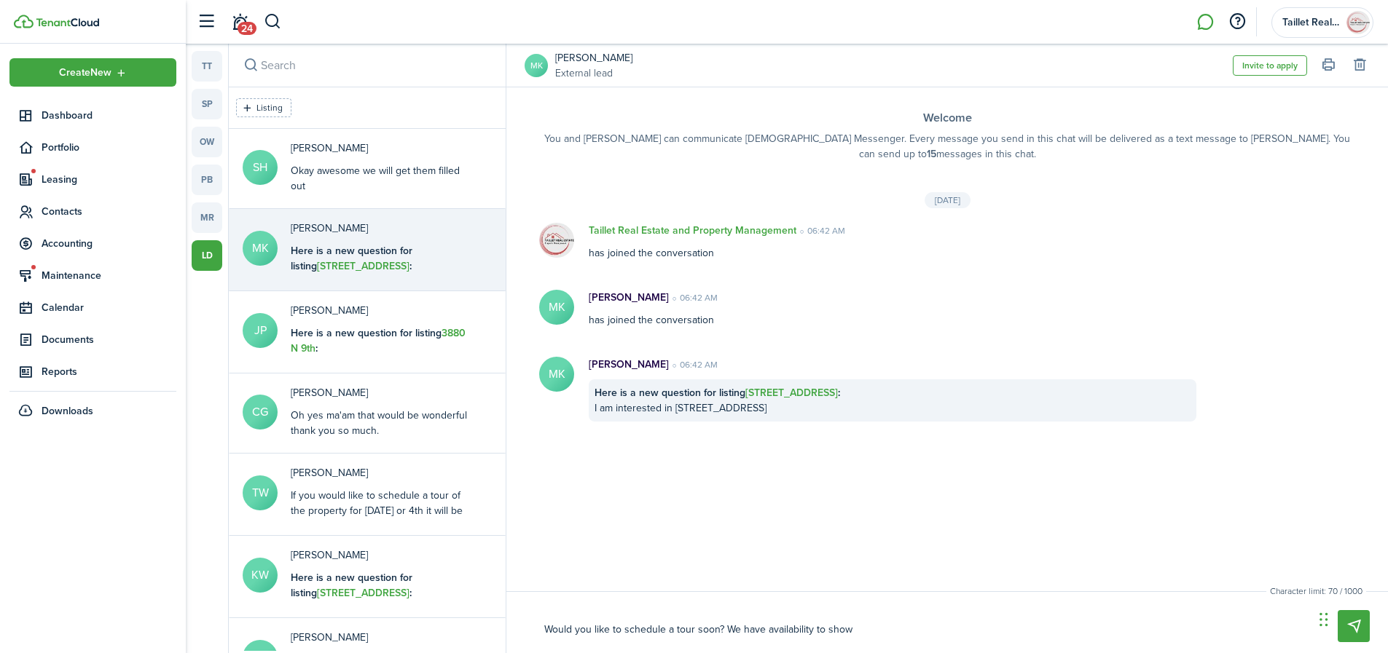
type textarea "Would you like to schedule a tour soon? We have availability to show t"
type textarea "Would you like to schedule a tour soon? We have availability to show to"
type textarea "Would you like to schedule a tour soon? We have availability to show [PERSON_NA…"
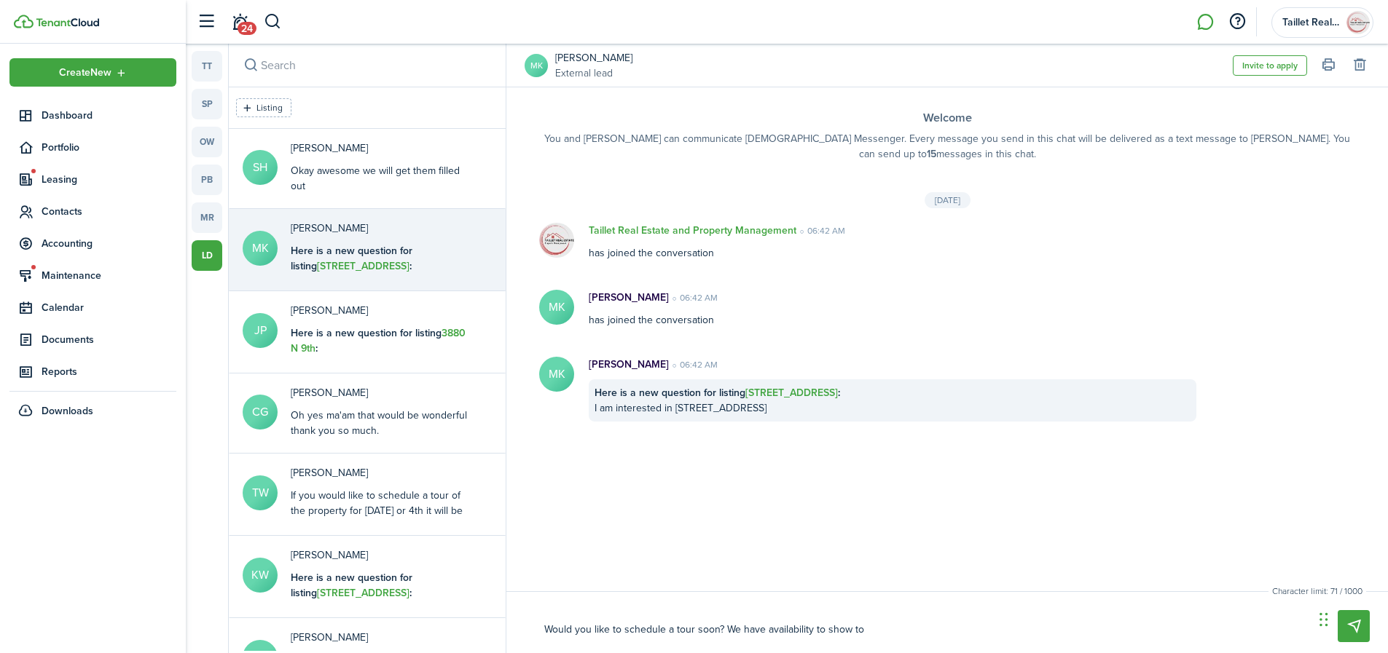
type textarea "Would you like to schedule a tour soon? We have availability to show [PERSON_NA…"
type textarea "Would you like to schedule a tour soon? We have availability to show tomo"
type textarea "Would you like to schedule a tour soon? We have availability to show tomor"
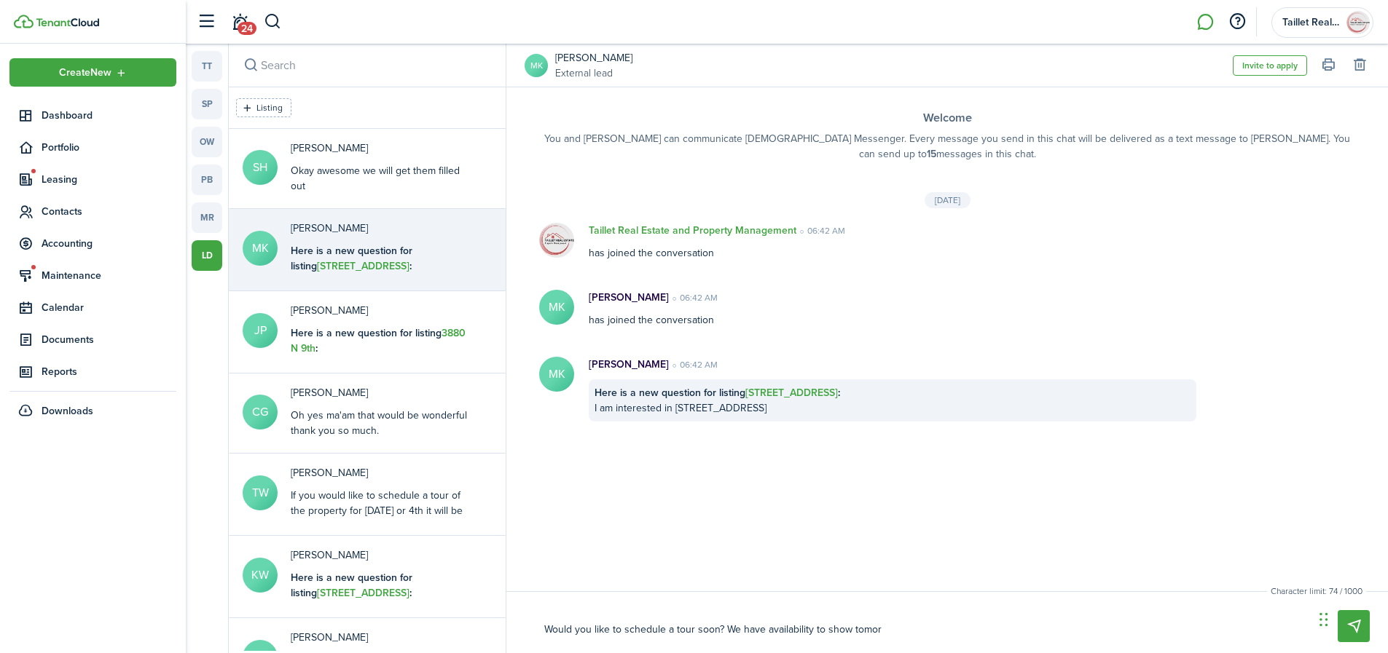
type textarea "Would you like to schedule a tour soon? We have availability to show tomorr"
type textarea "Would you like to schedule a tour soon? We have availability to show tomorro"
type textarea "Would you like to schedule a tour soon? We have availability to show [DATE]"
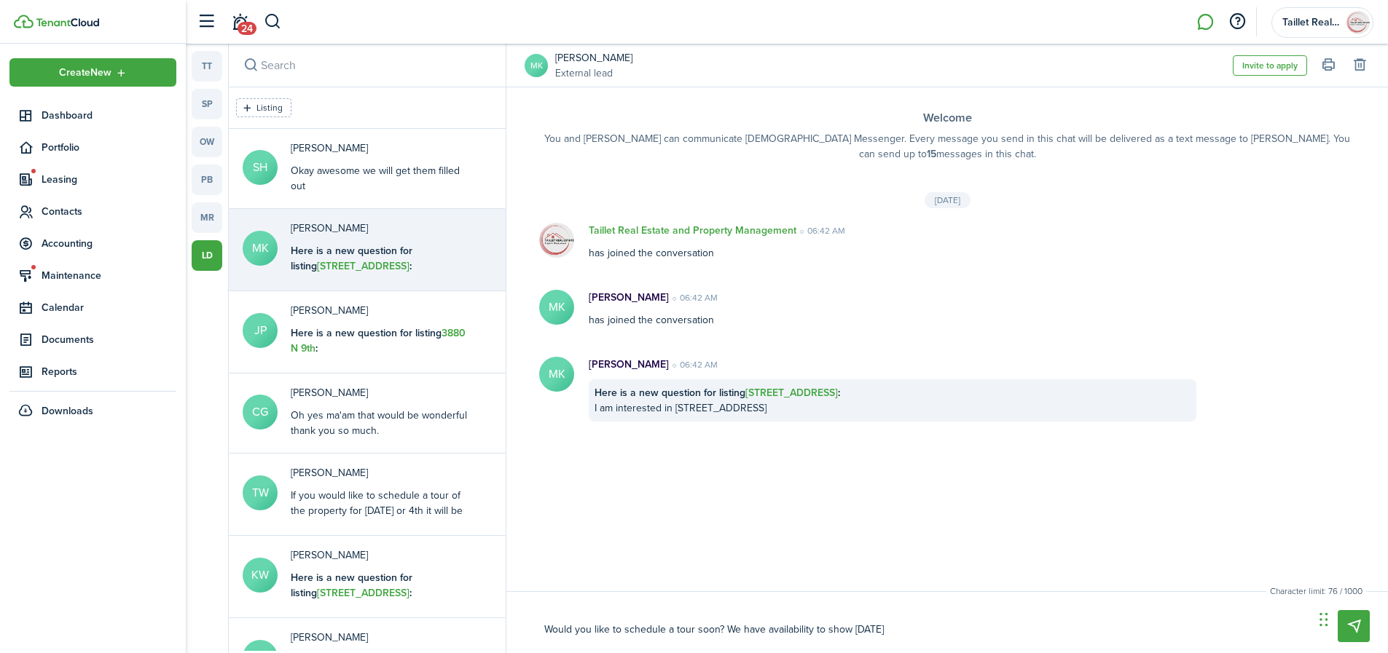
type textarea "Would you like to schedule a tour soon? We have availability to show [DATE]"
type textarea "Would you like to schedule a tour soon? We have availability to show [DATE] m"
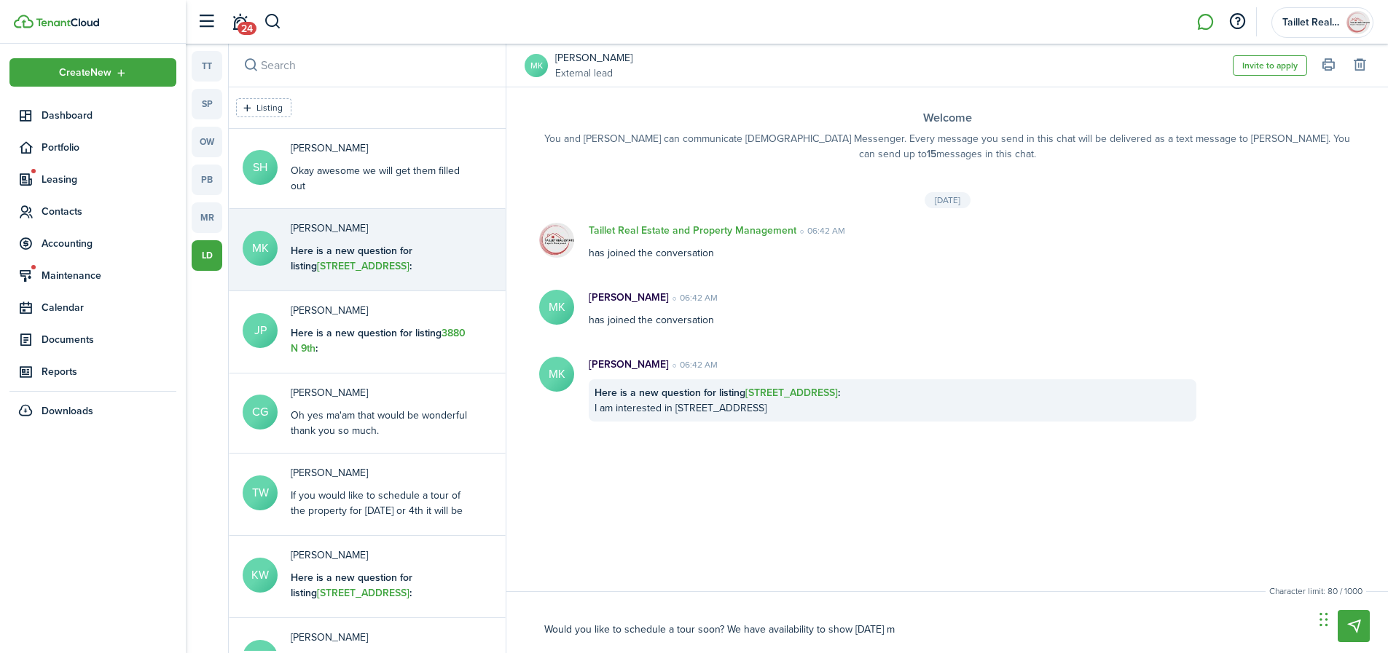
type textarea "Would you like to schedule a tour soon? We have availability to show [DATE] mo"
type textarea "Would you like to schedule a tour soon? We have availability to show [DATE] mor"
type textarea "Would you like to schedule a tour soon? We have availability to show [DATE] mori"
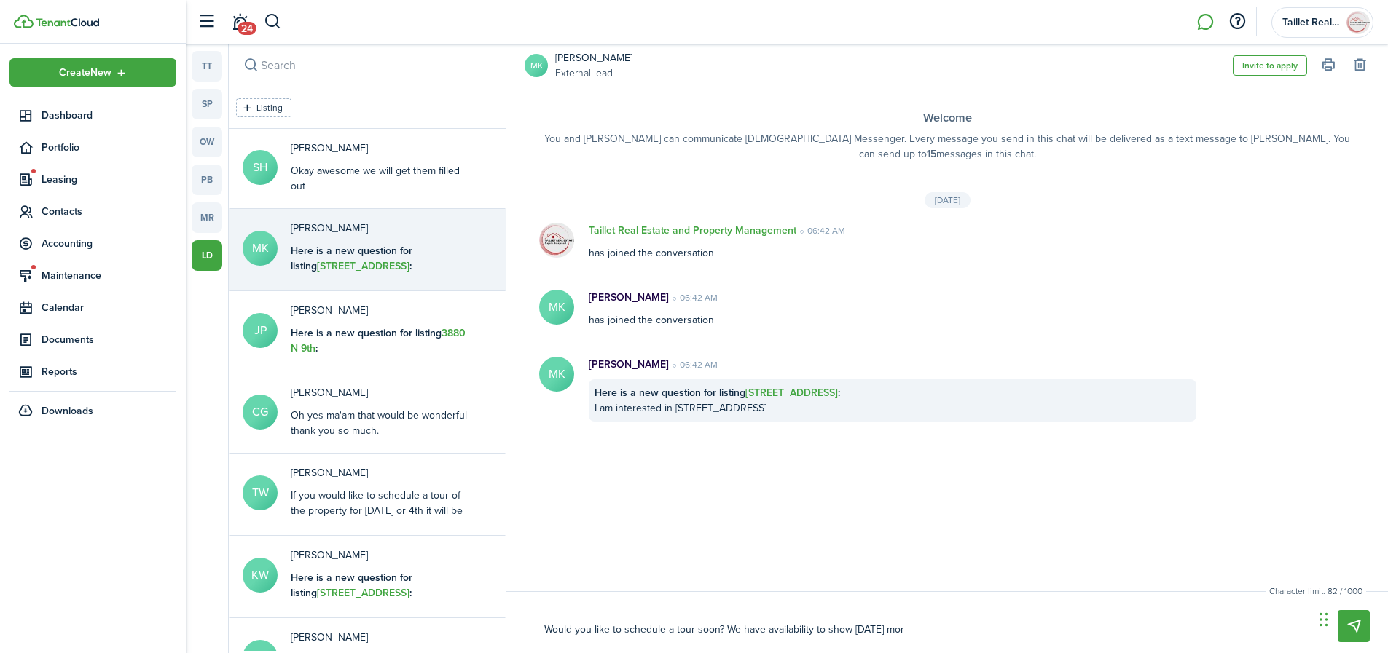
type textarea "Would you like to schedule a tour soon? We have availability to show [DATE] mori"
type textarea "Would you like to schedule a tour soon? We have availability to show [DATE] [PE…"
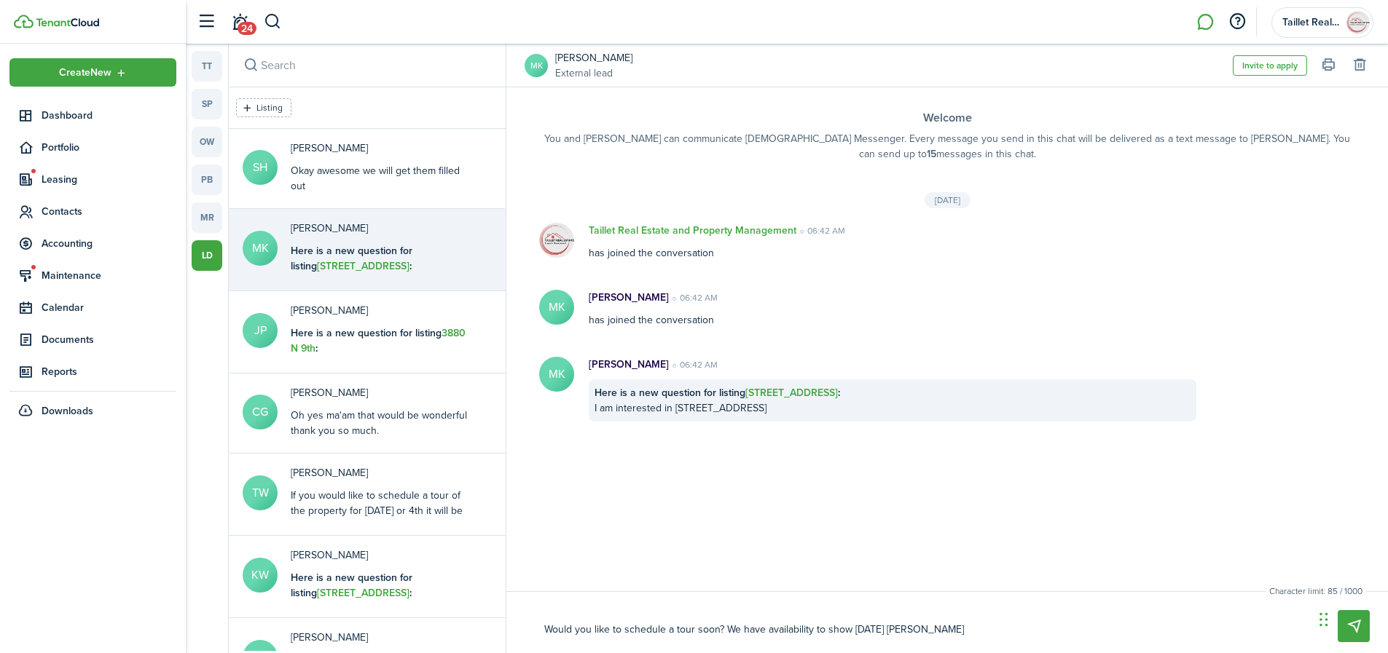
type textarea "Would you like to schedule a tour soon? We have availability to show [DATE] mor…"
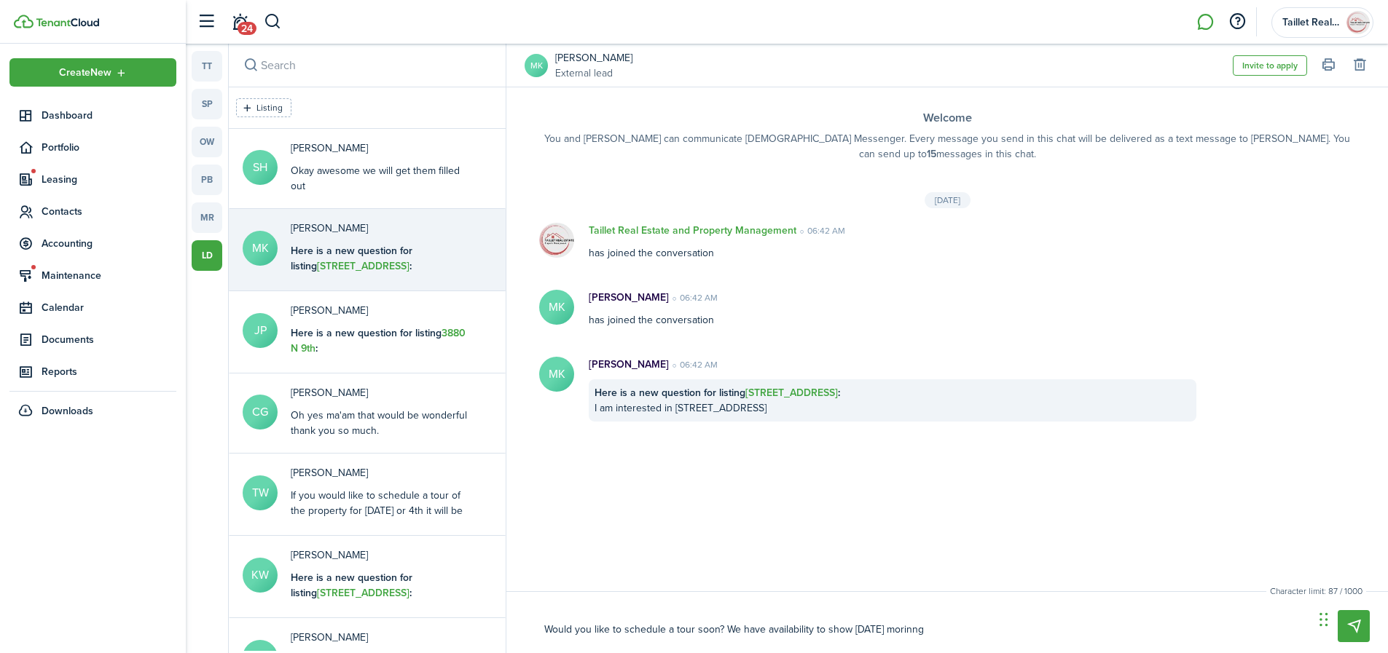
type textarea "Would you like to schedule a tour soon? We have availability to show [DATE] mor…"
type textarea "Would you like to schedule a tour soon? We have availability to show [DATE] [PE…"
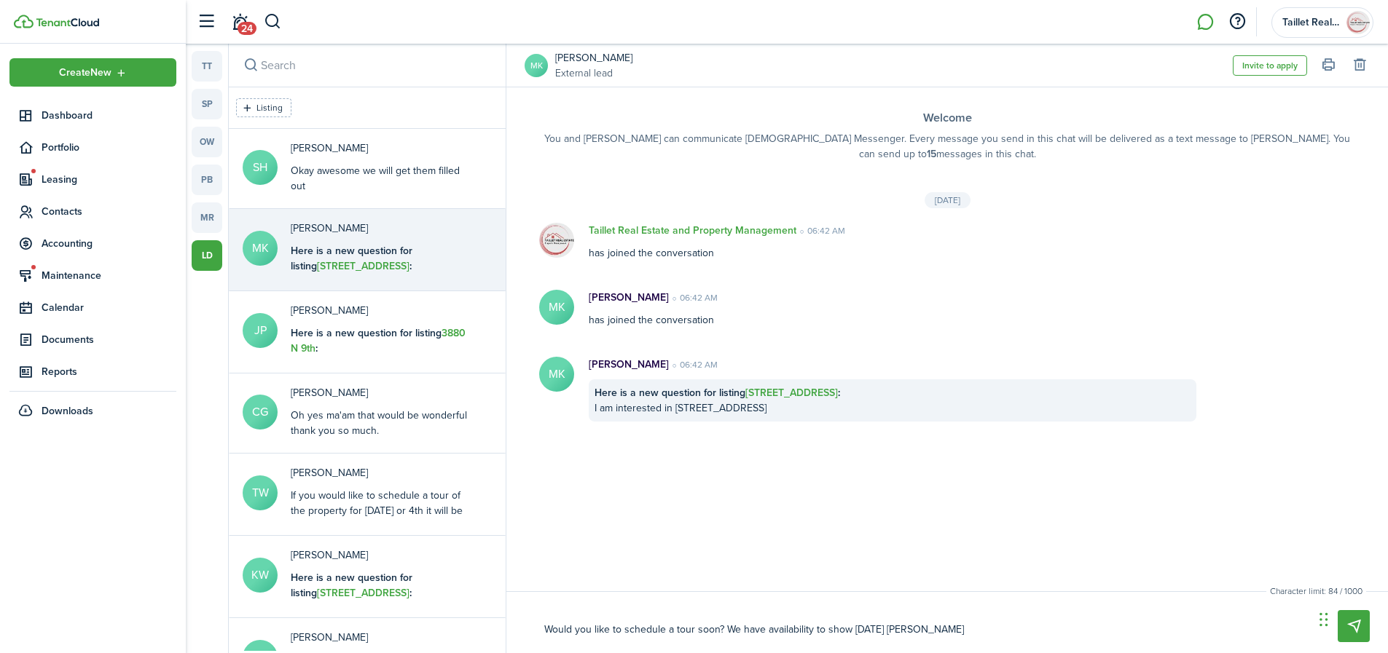
type textarea "Would you like to schedule a tour soon? We have availability to show [DATE] mori"
type textarea "Would you like to schedule a tour soon? We have availability to show [DATE] mor"
type textarea "Would you like to schedule a tour soon? We have availability to show [DATE] morn"
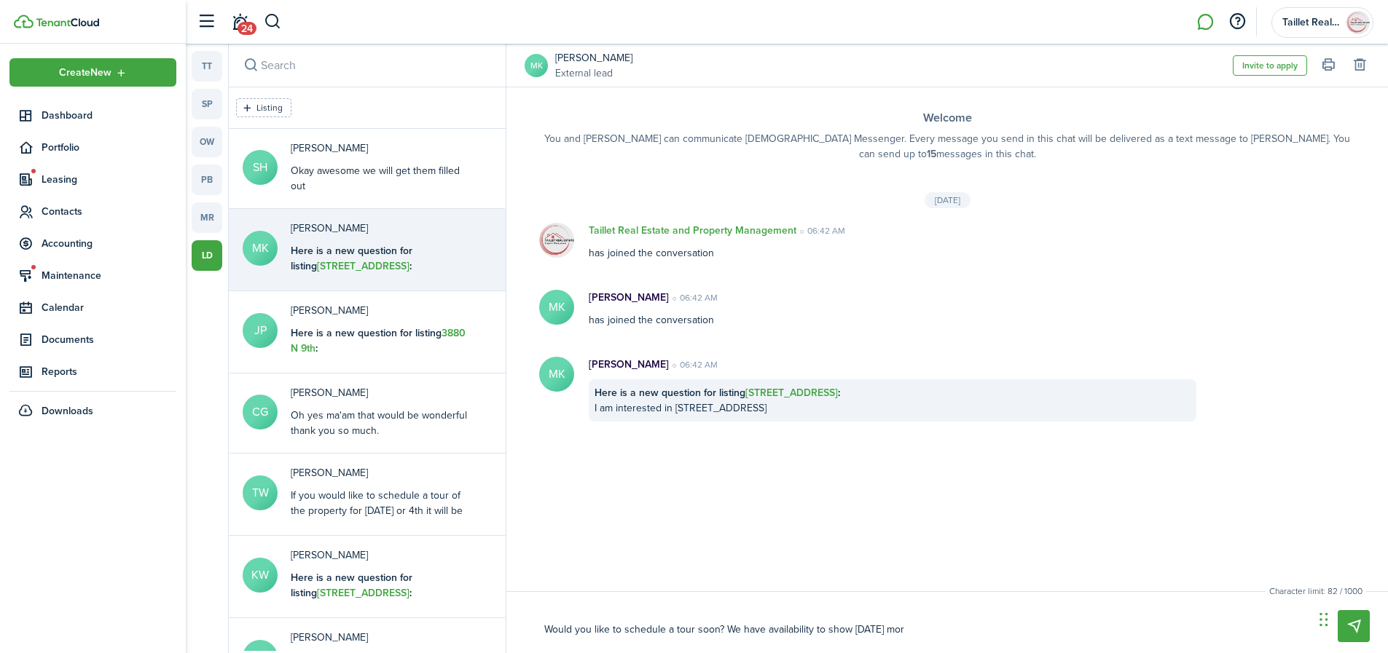
type textarea "Would you like to schedule a tour soon? We have availability to show [DATE] morn"
type textarea "Would you like to schedule a tour soon? We have availability to show [DATE] mor…"
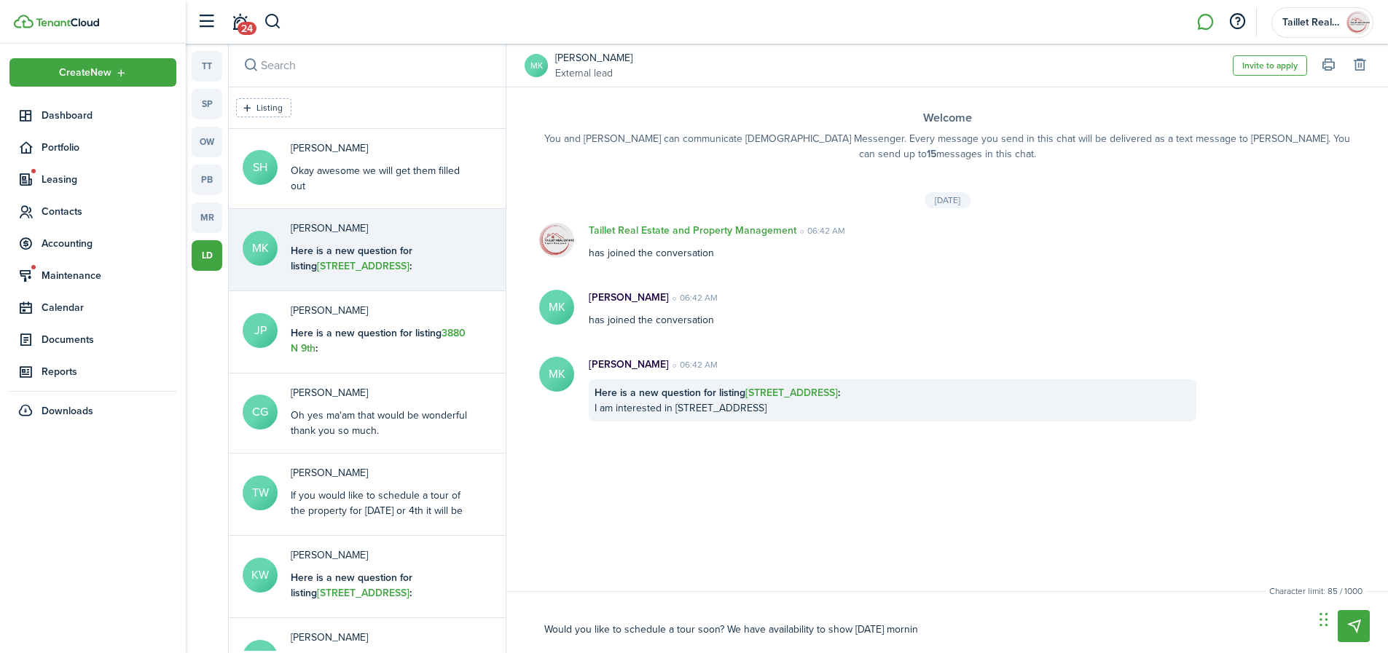
type textarea "Would you like to schedule a tour soon? We have availability to show [DATE] mor…"
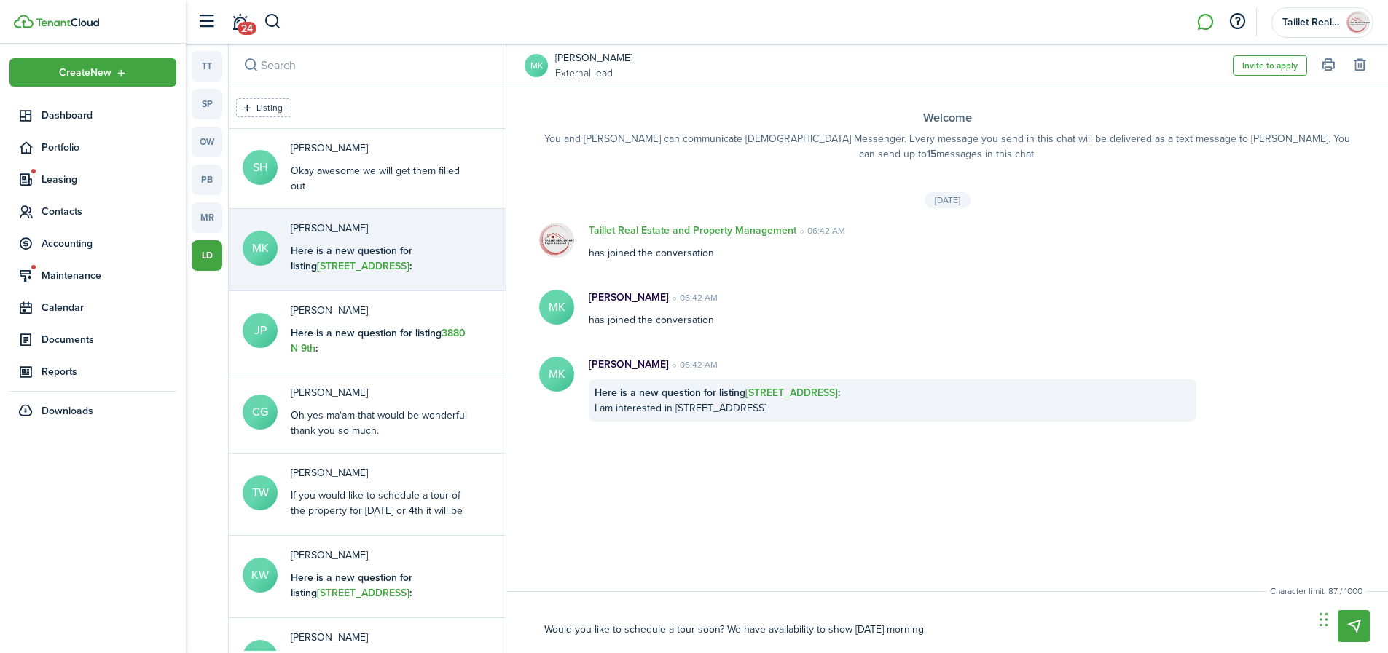
type textarea "Would you like to schedule a tour soon? We have availability to show [DATE] mor…"
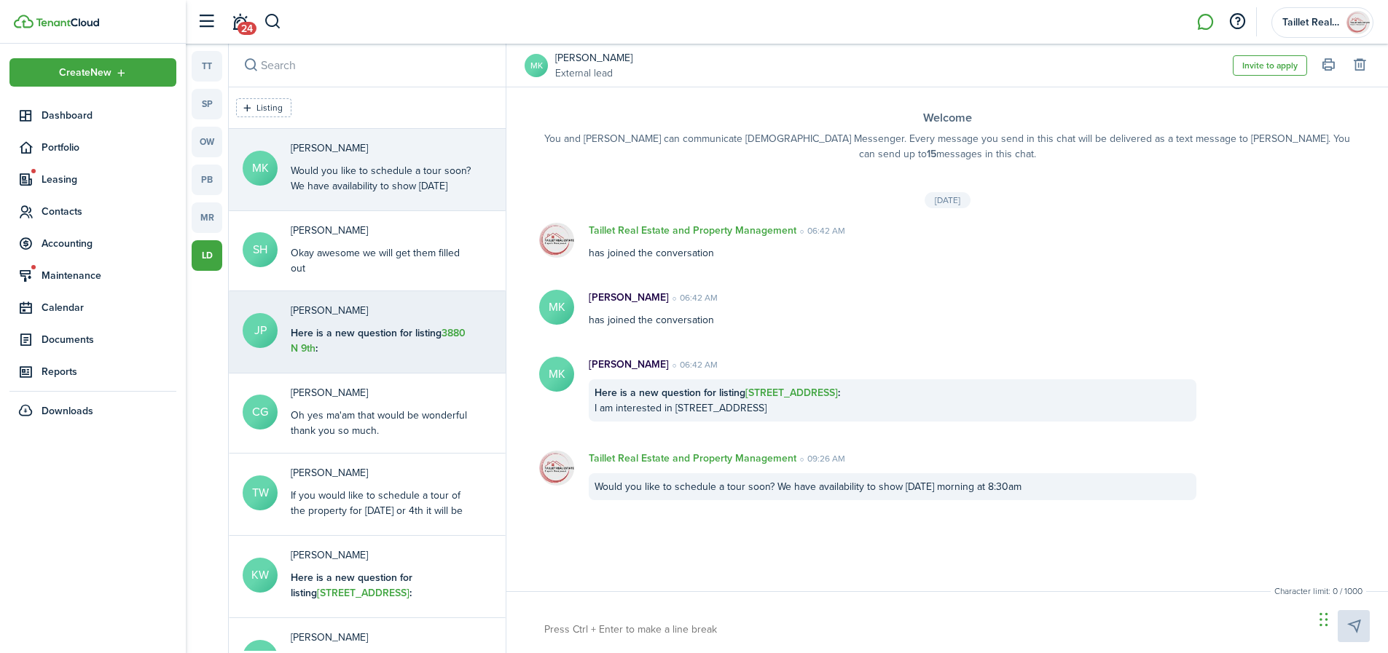
click at [361, 357] on div "Here is a new question for listing [STREET_ADDRESS] : I am interested in [STREE…" at bounding box center [382, 349] width 182 height 46
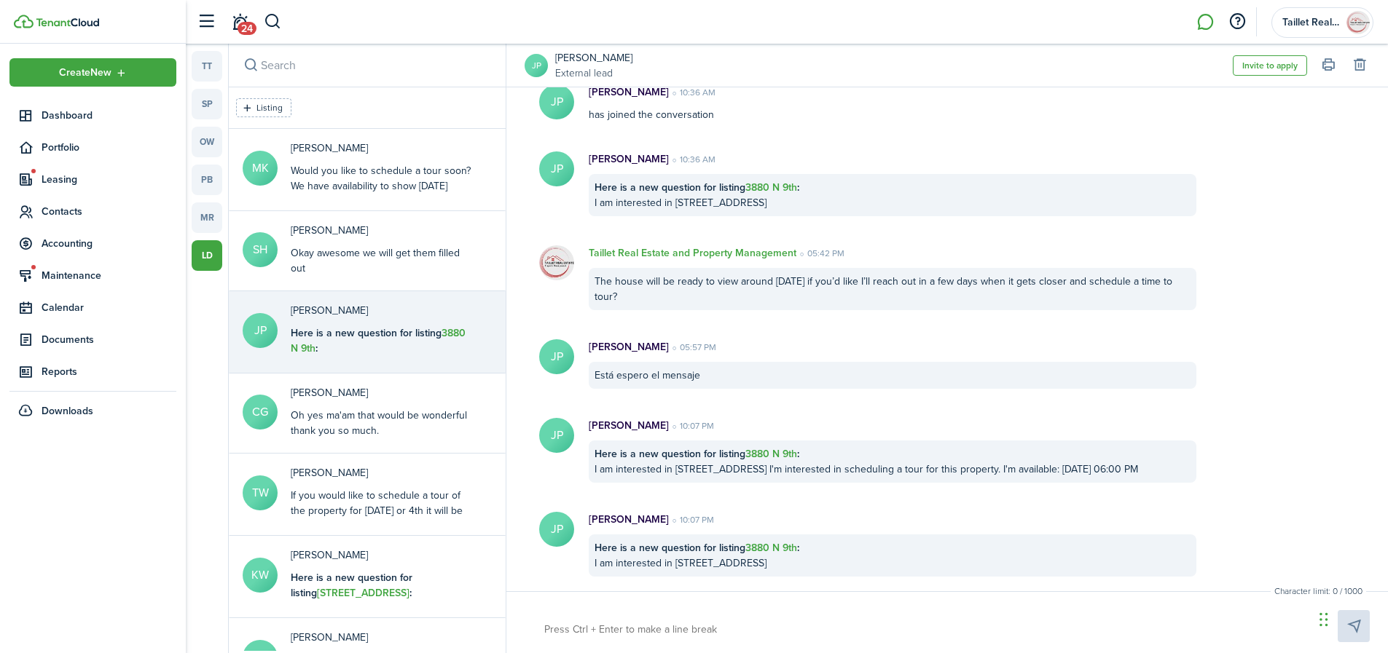
scroll to position [220, 0]
click at [243, 29] on span "24" at bounding box center [246, 28] width 19 height 13
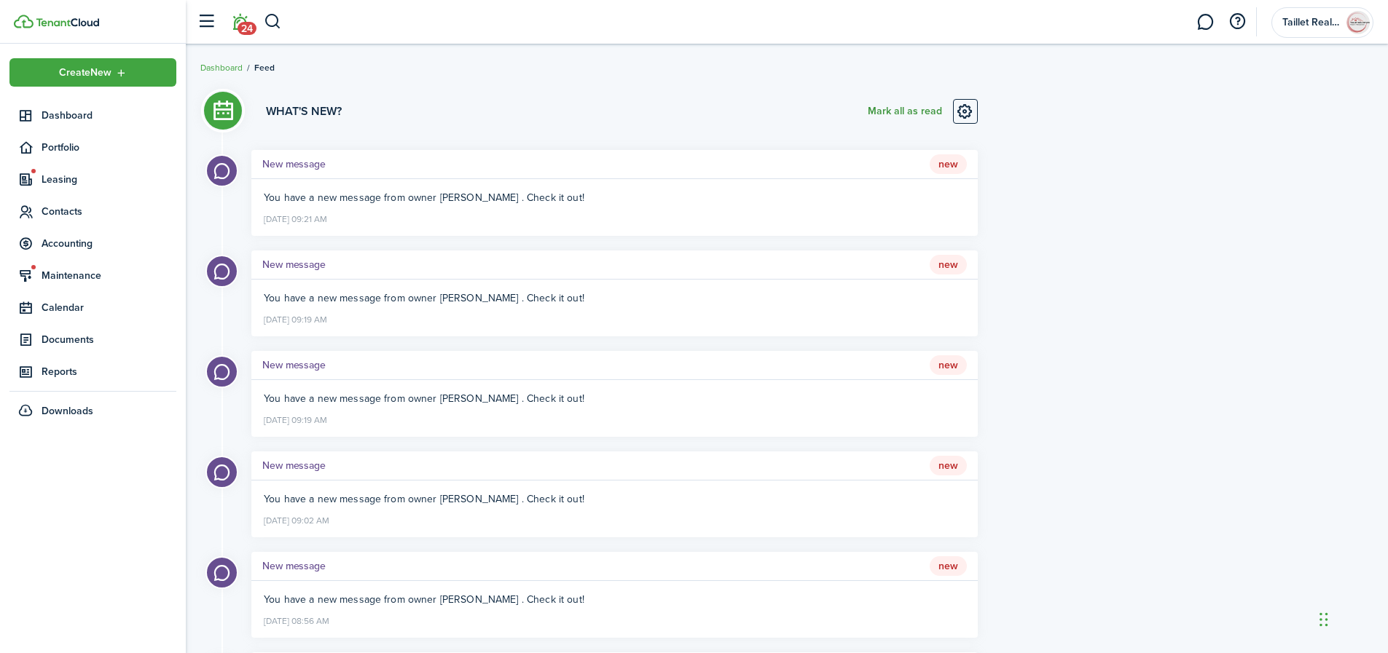
click at [890, 111] on button "Mark all as read" at bounding box center [905, 111] width 74 height 25
click at [67, 115] on span "Dashboard" at bounding box center [109, 115] width 135 height 15
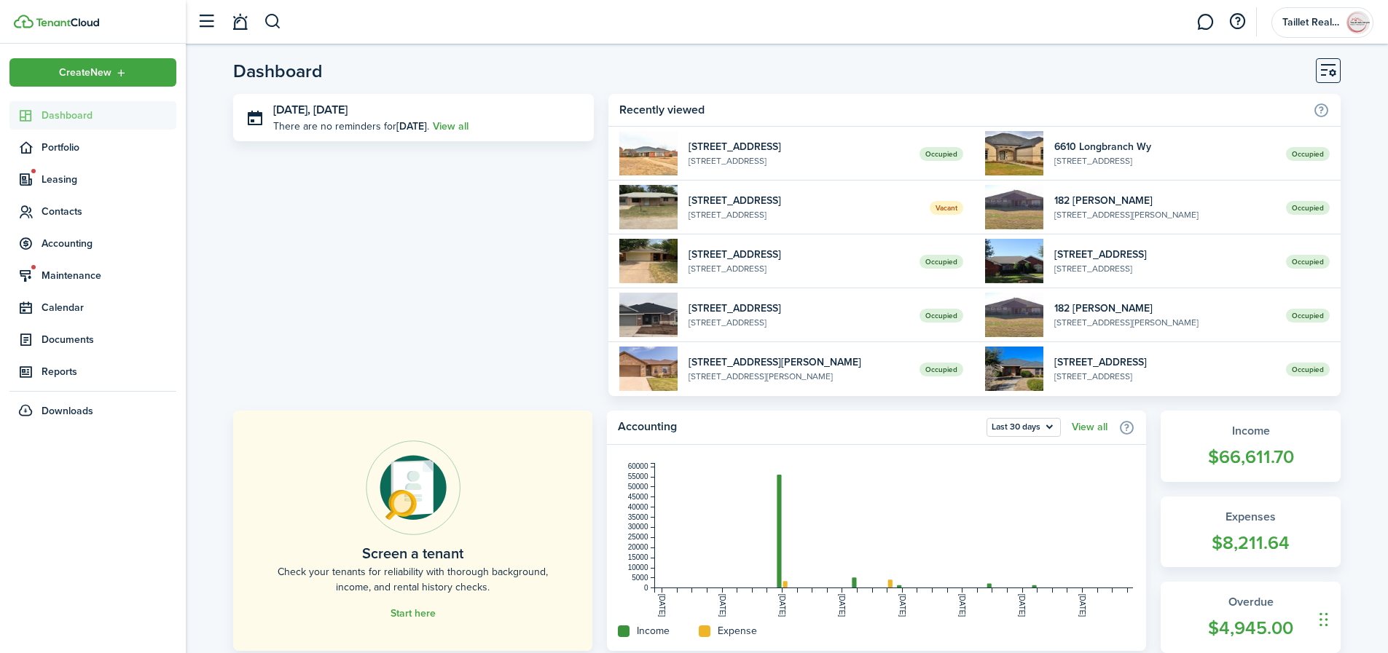
click at [79, 119] on span "Dashboard" at bounding box center [109, 115] width 135 height 15
click at [122, 82] on div "Create New" at bounding box center [92, 72] width 167 height 28
click at [241, 101] on button "Invite to apply" at bounding box center [252, 96] width 127 height 25
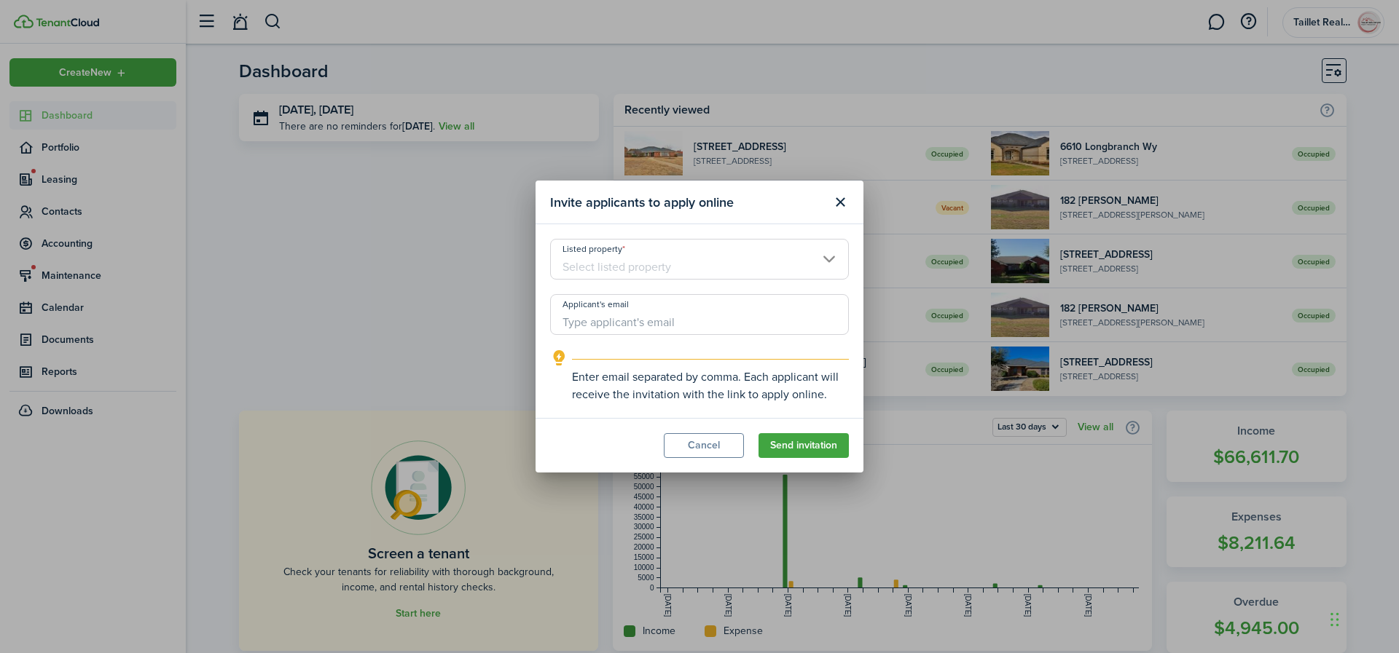
click at [670, 313] on input "Applicant's email" at bounding box center [699, 314] width 299 height 41
click at [830, 271] on input "Listed property" at bounding box center [699, 259] width 299 height 41
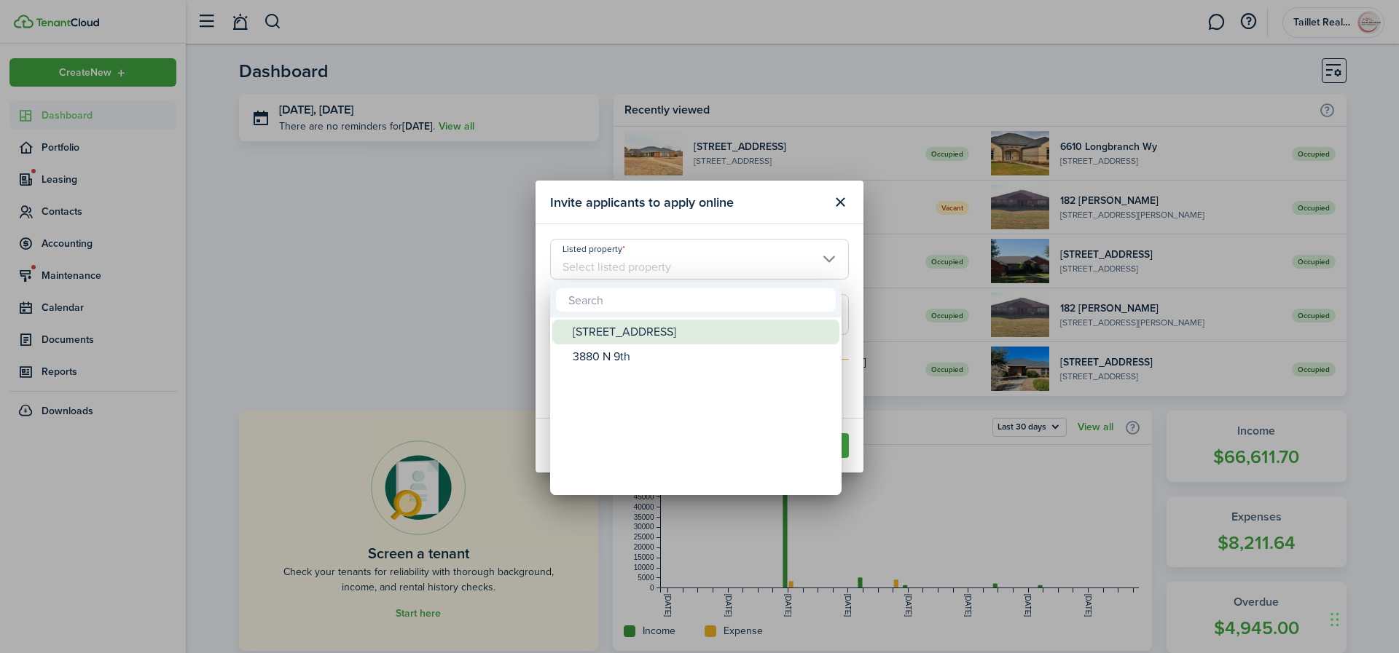
click at [613, 337] on div "[STREET_ADDRESS]" at bounding box center [702, 332] width 258 height 25
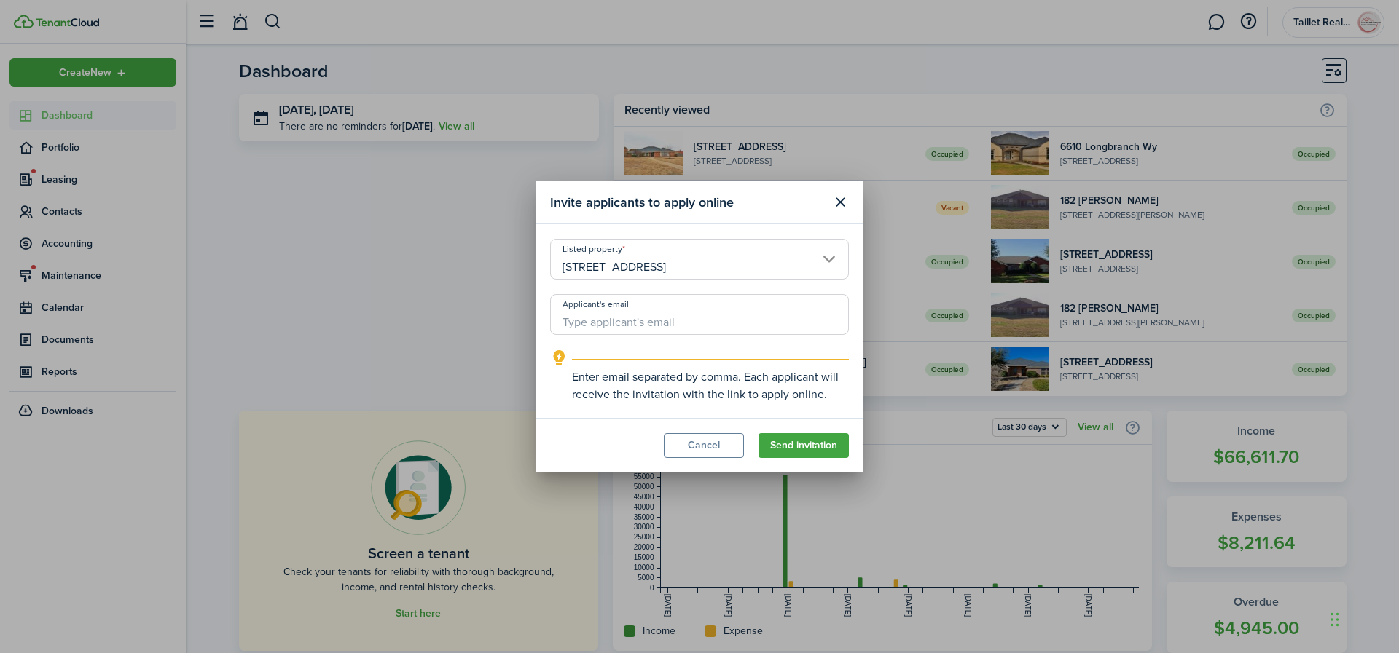
click at [621, 322] on input "Applicant's email" at bounding box center [699, 314] width 299 height 41
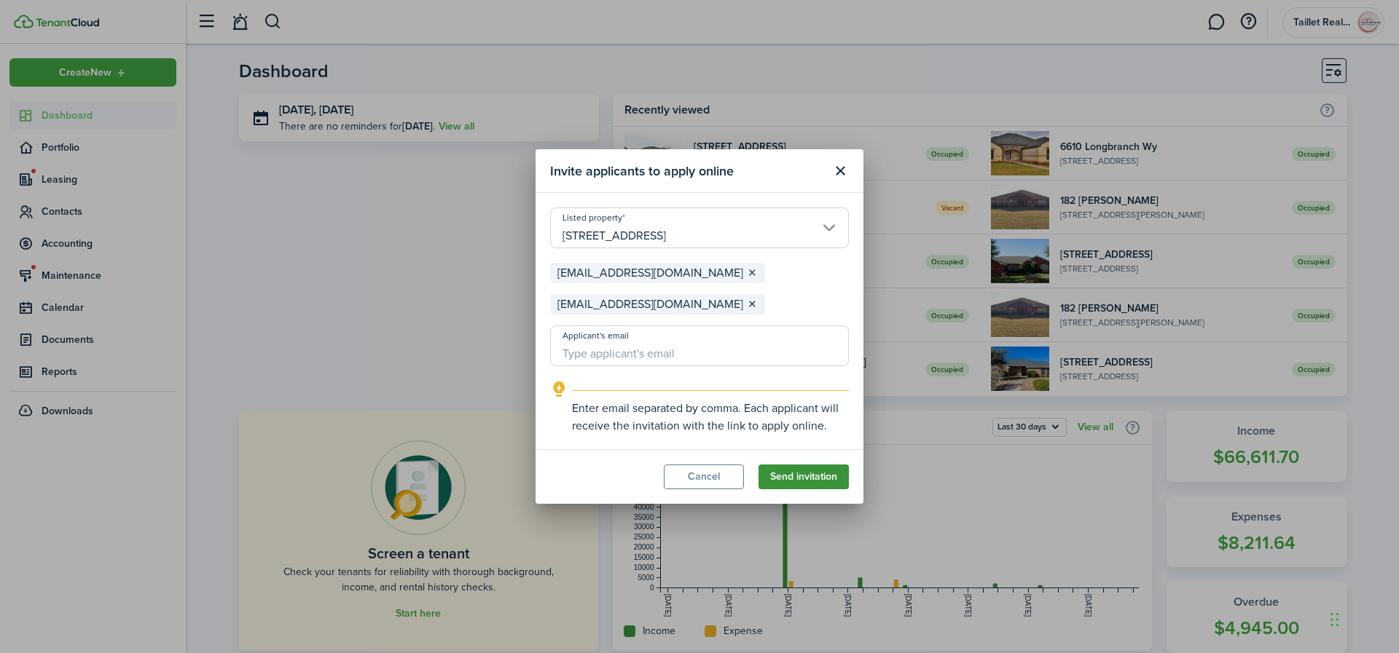
click at [820, 479] on button "Send invitation" at bounding box center [803, 477] width 90 height 25
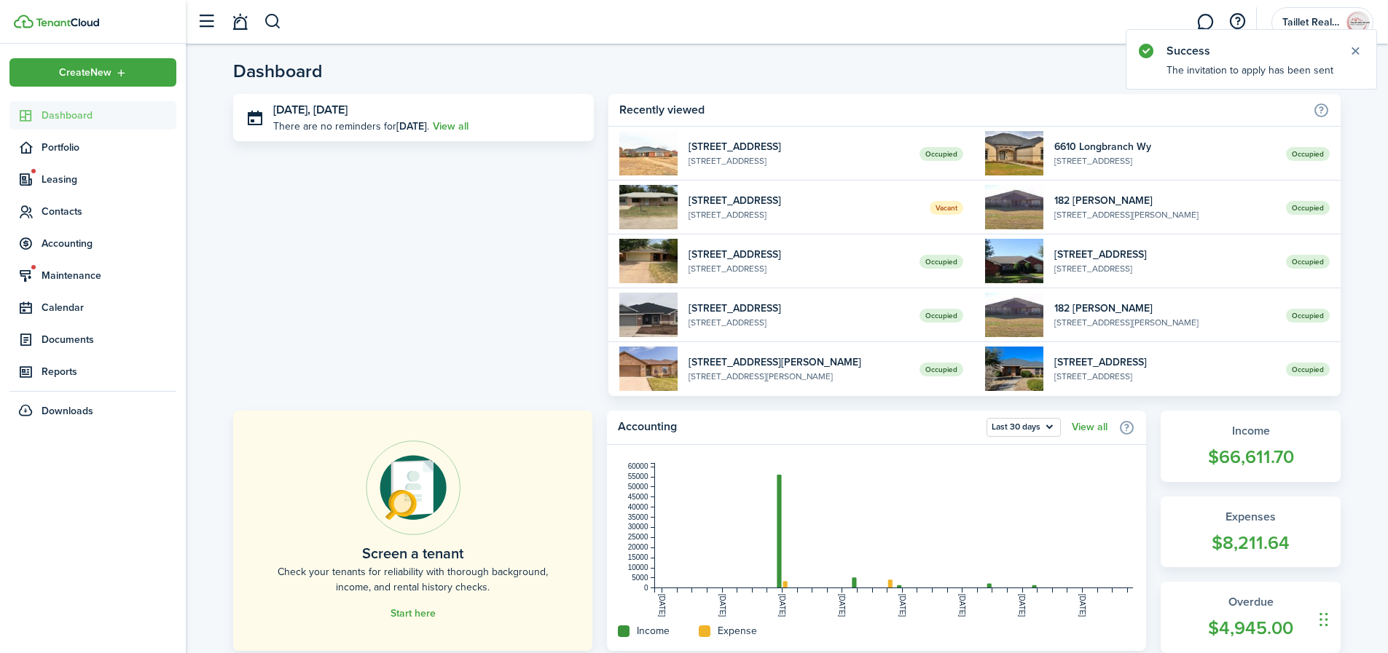
click at [93, 116] on span "Dashboard" at bounding box center [109, 115] width 135 height 15
click at [247, 30] on span "1" at bounding box center [249, 28] width 13 height 13
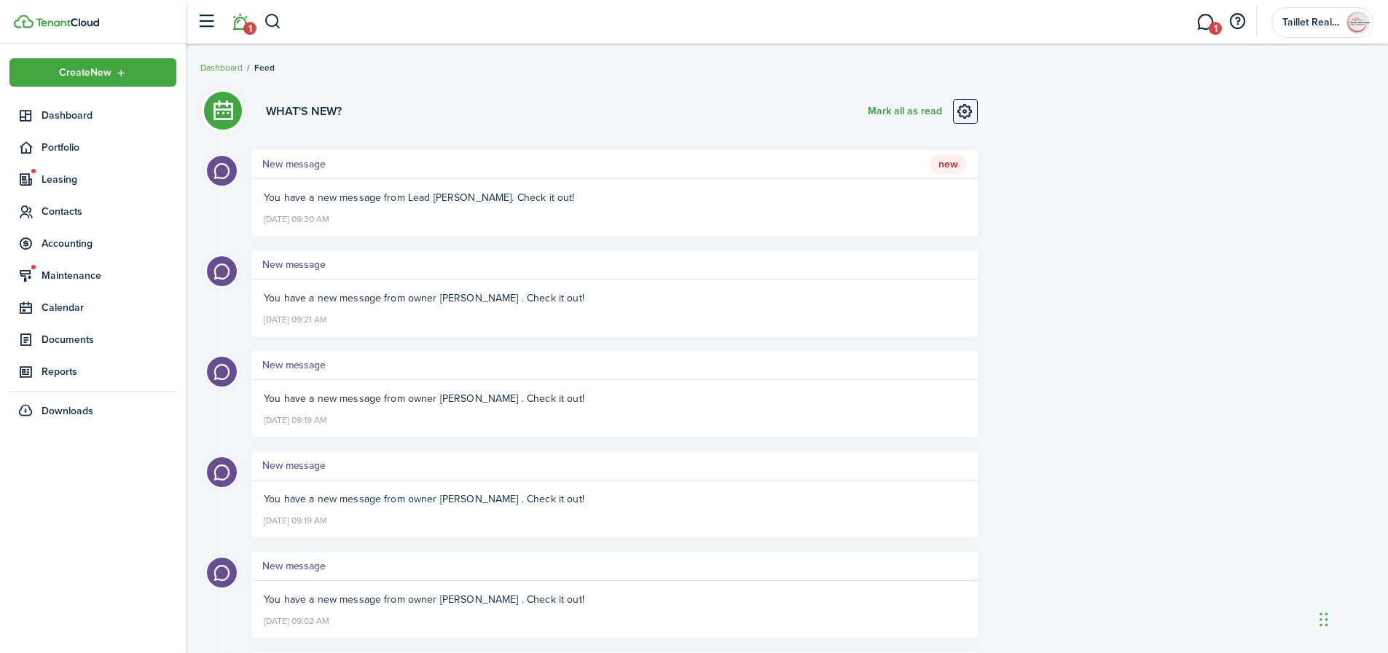
click at [908, 110] on button "Mark all as read" at bounding box center [905, 111] width 74 height 25
click at [1206, 23] on link "1" at bounding box center [1205, 22] width 28 height 37
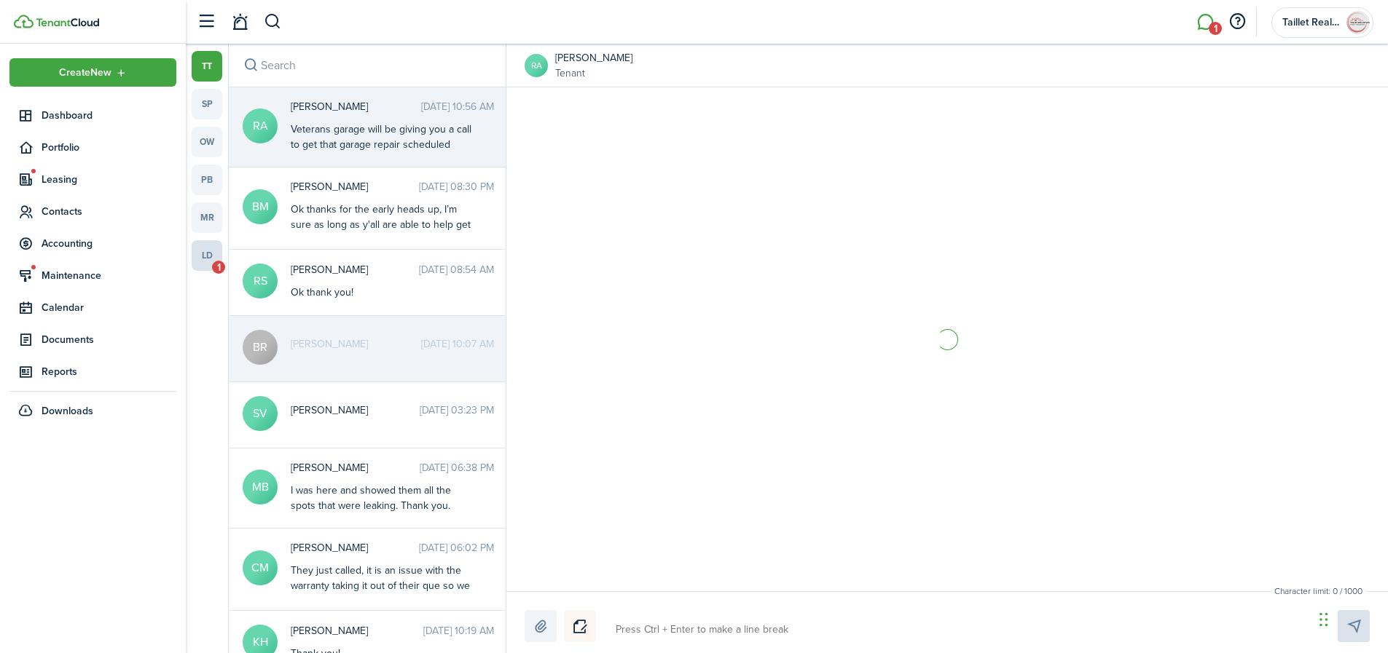
click at [216, 255] on link "ld 1" at bounding box center [207, 255] width 31 height 31
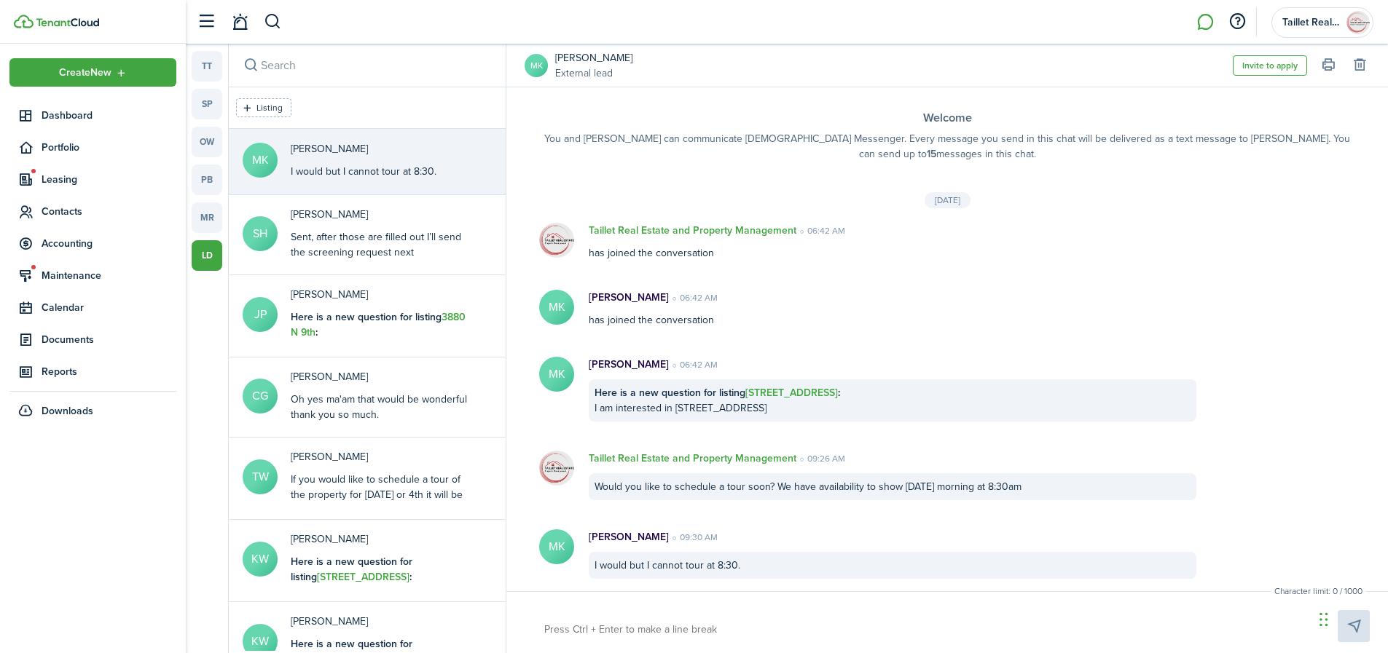
click at [656, 628] on textarea at bounding box center [923, 630] width 769 height 25
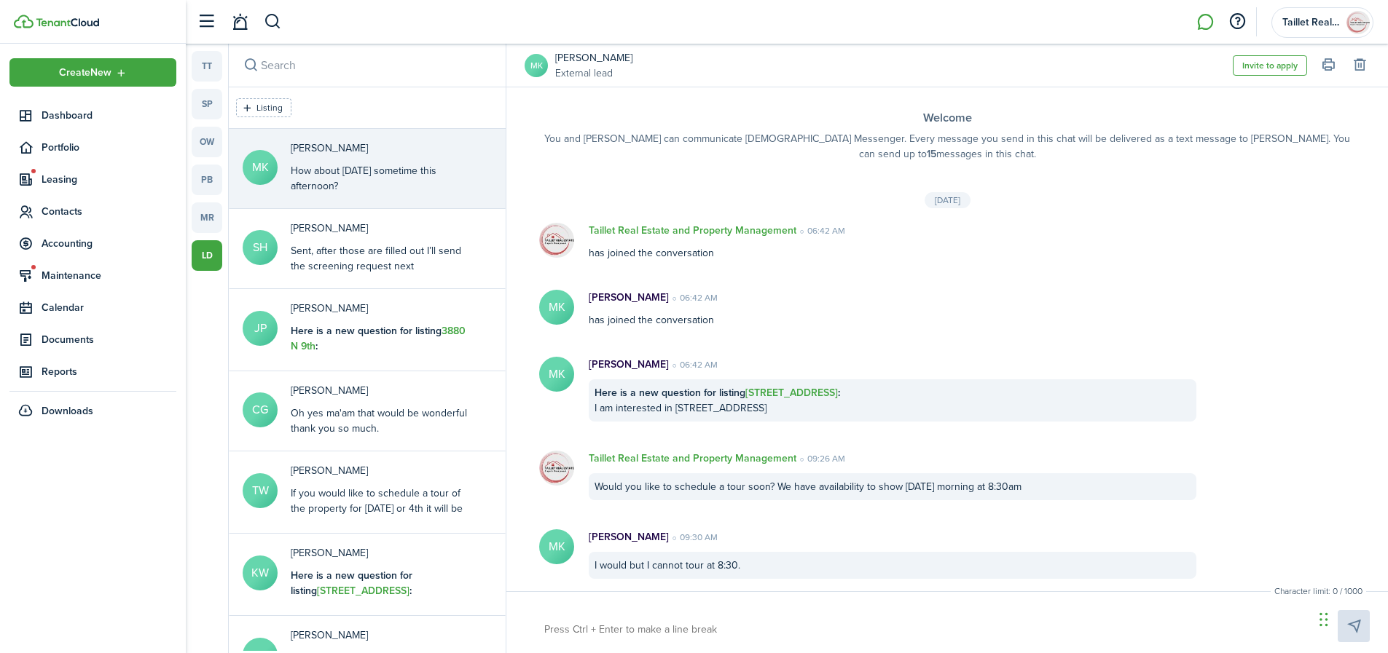
scroll to position [80, 0]
